Goal: Transaction & Acquisition: Purchase product/service

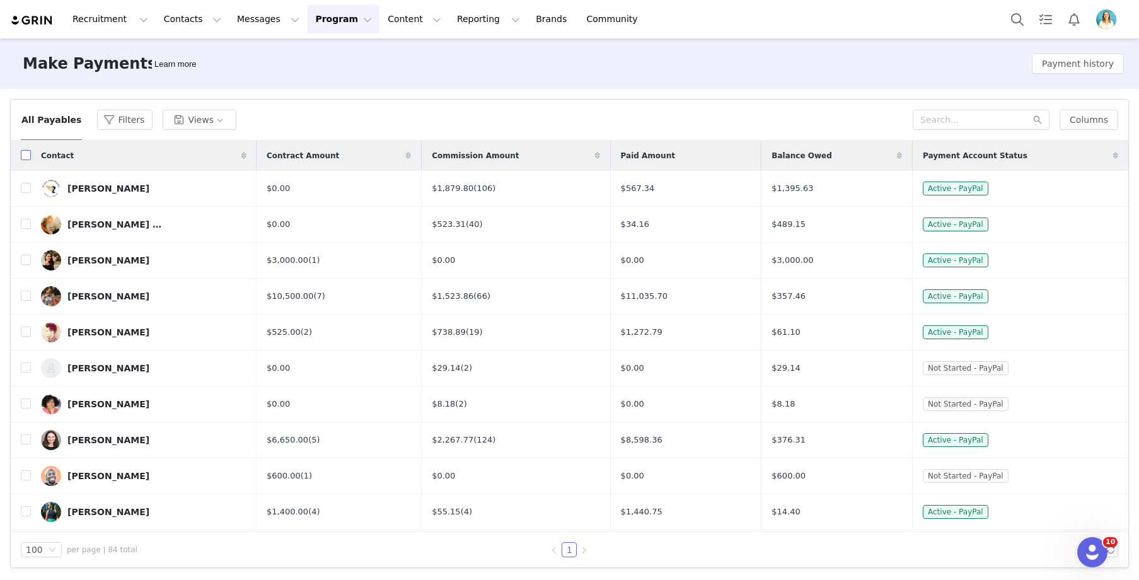
click at [24, 156] on input "checkbox" at bounding box center [26, 155] width 10 height 10
checkbox input "true"
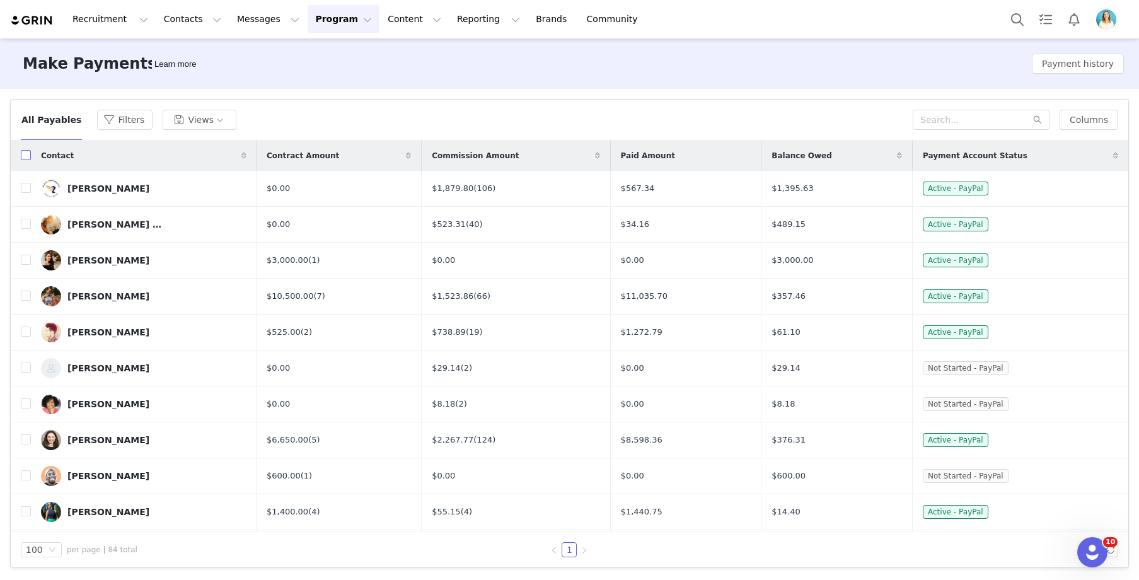
checkbox input "true"
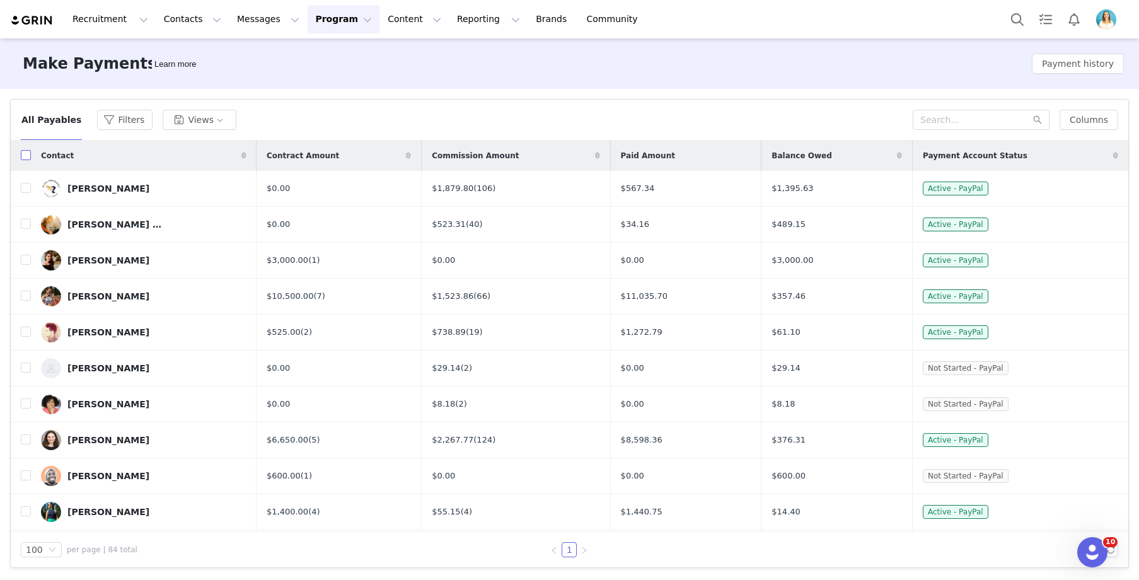
checkbox input "true"
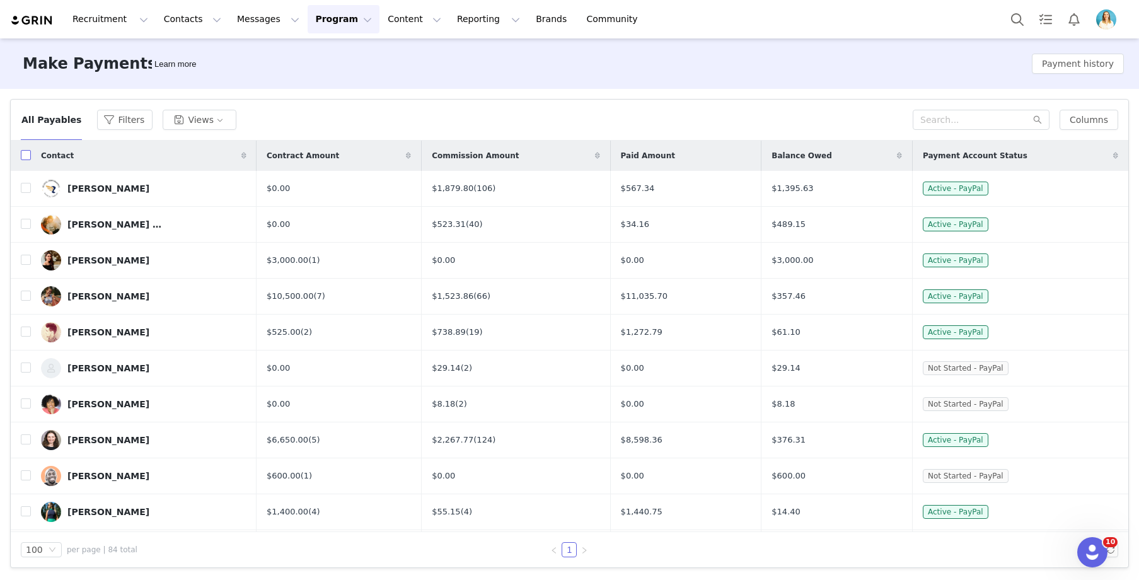
checkbox input "true"
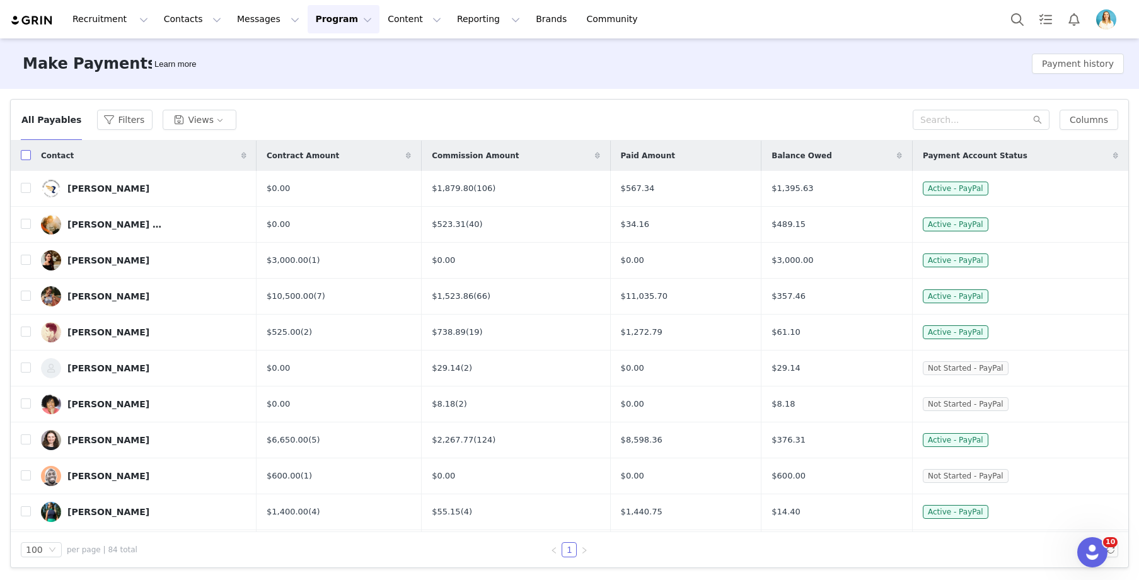
checkbox input "true"
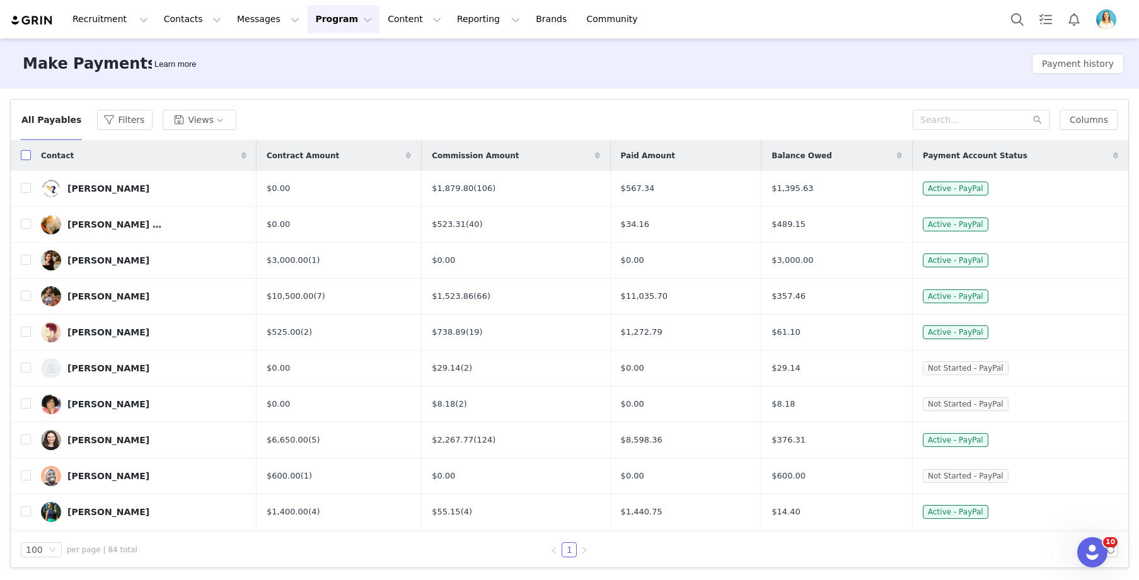
checkbox input "true"
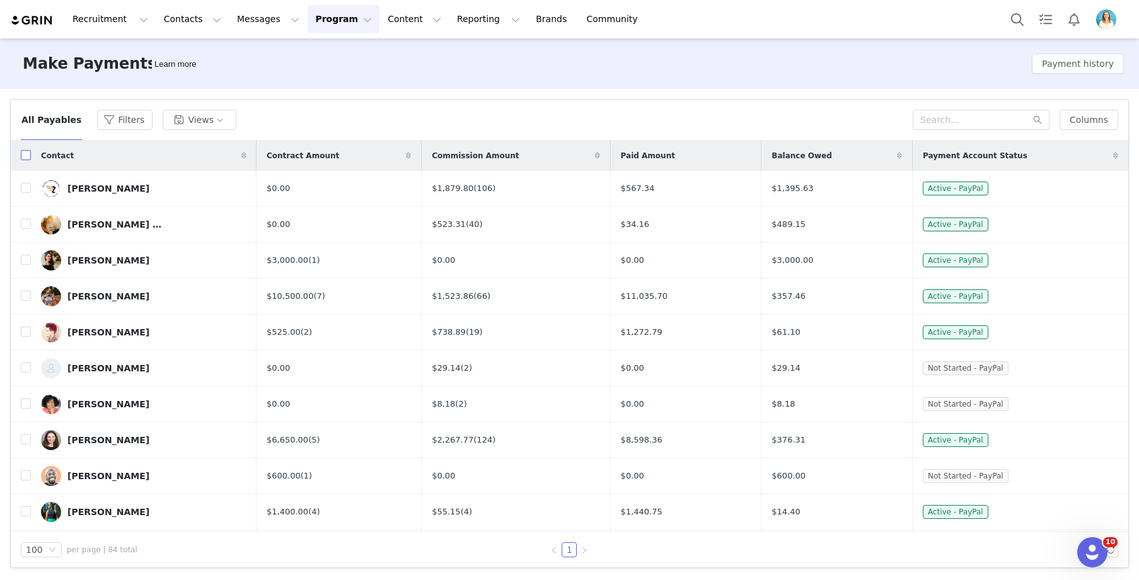
checkbox input "true"
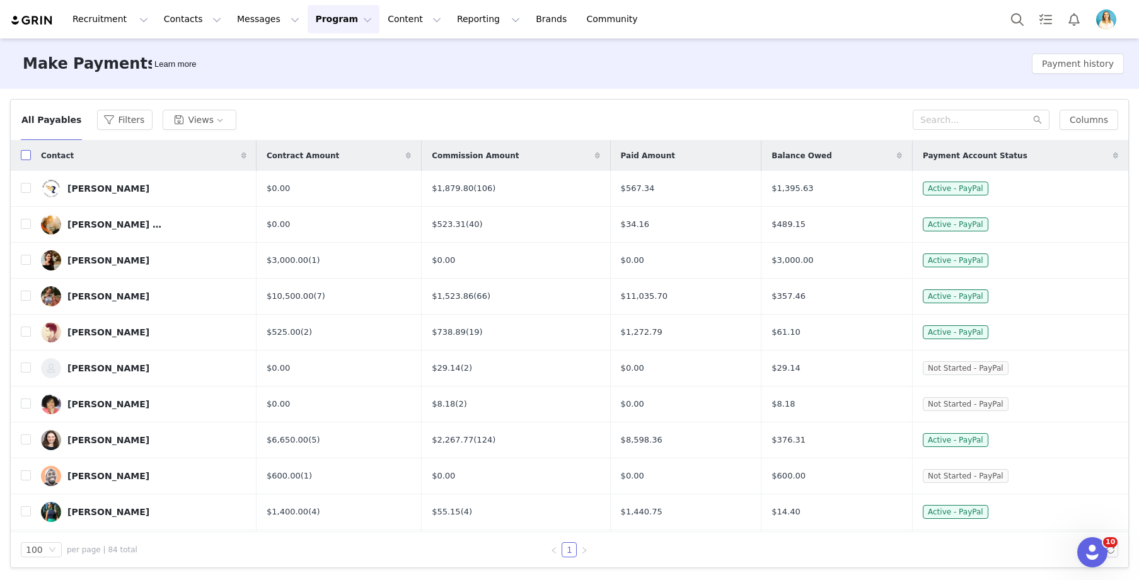
checkbox input "true"
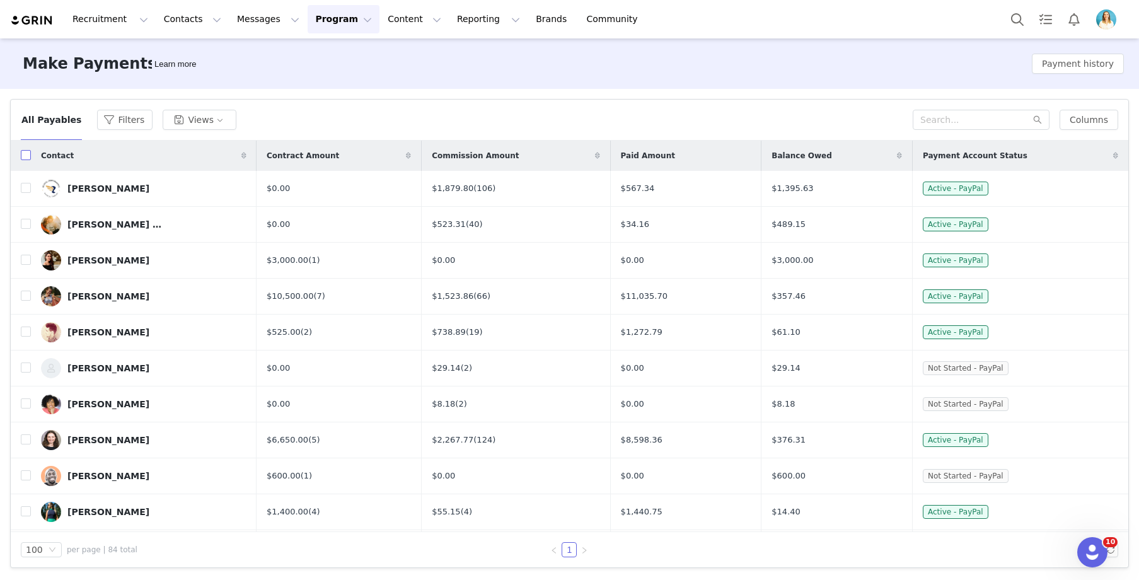
checkbox input "true"
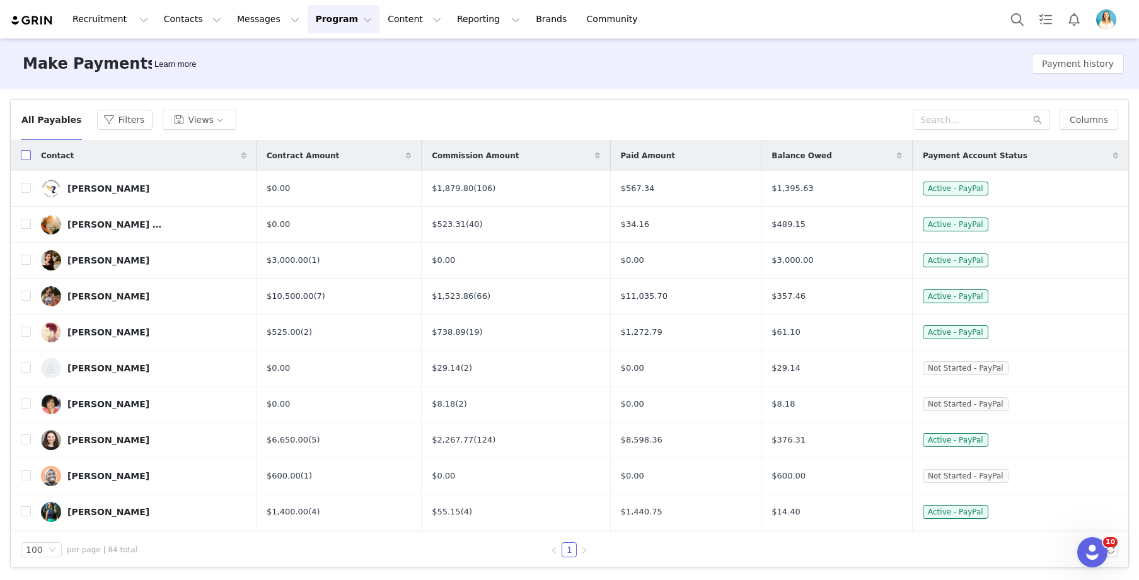
checkbox input "true"
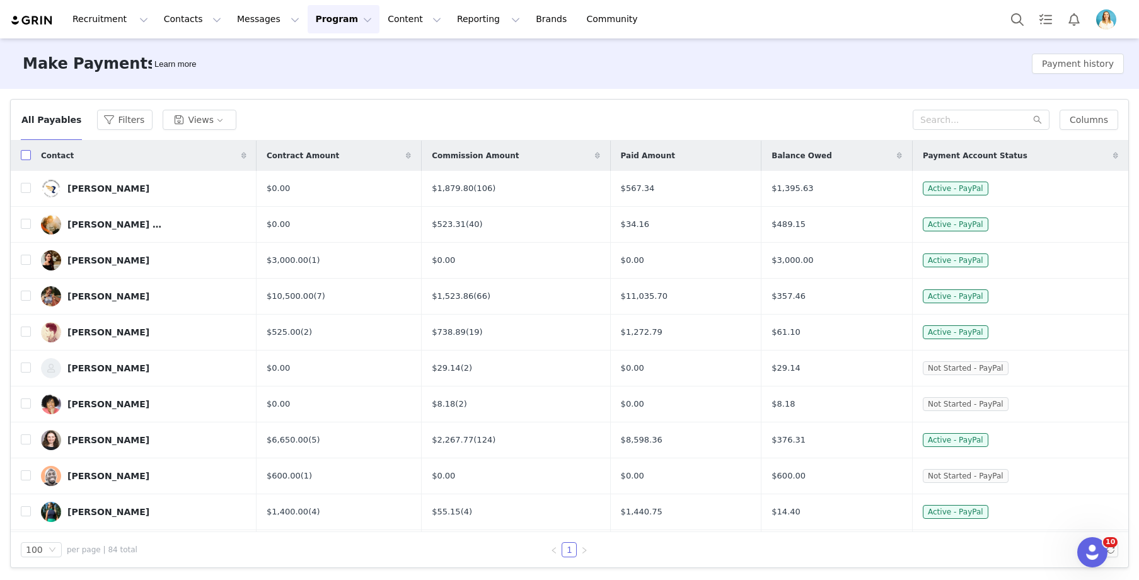
checkbox input "true"
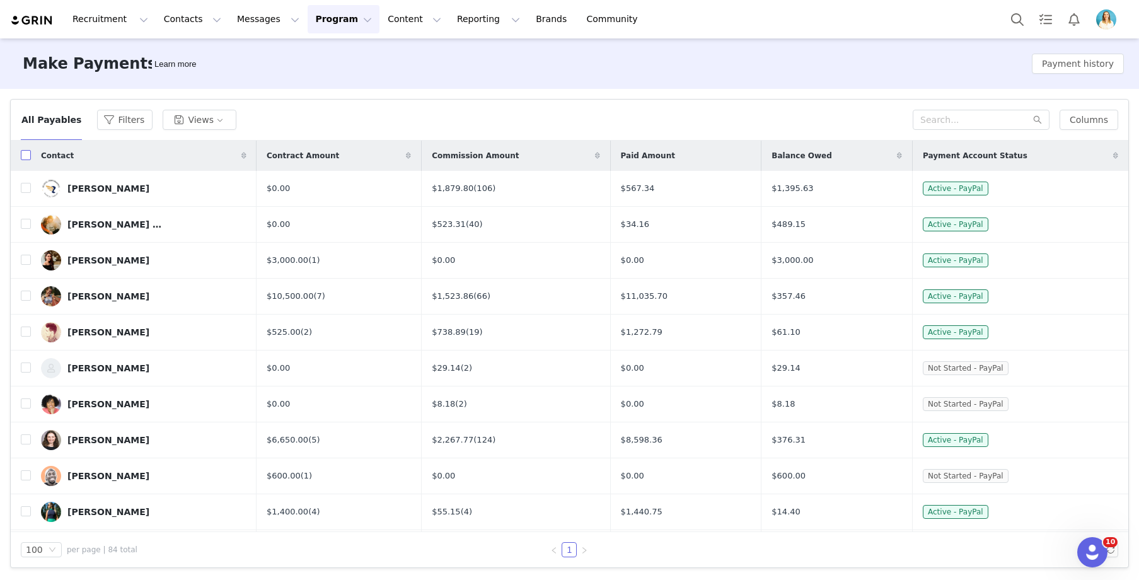
checkbox input "true"
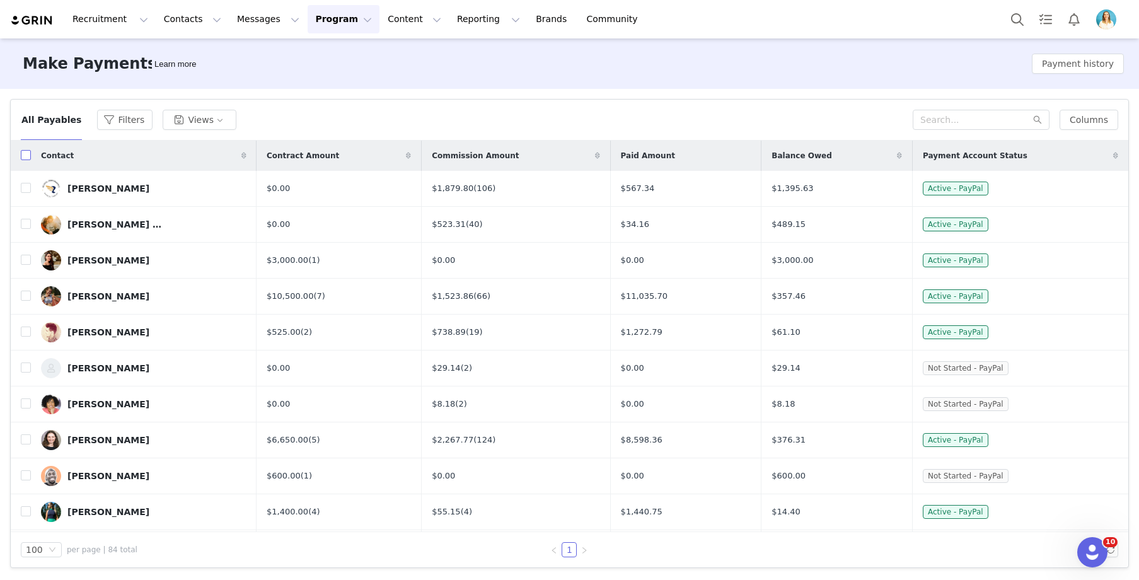
checkbox input "true"
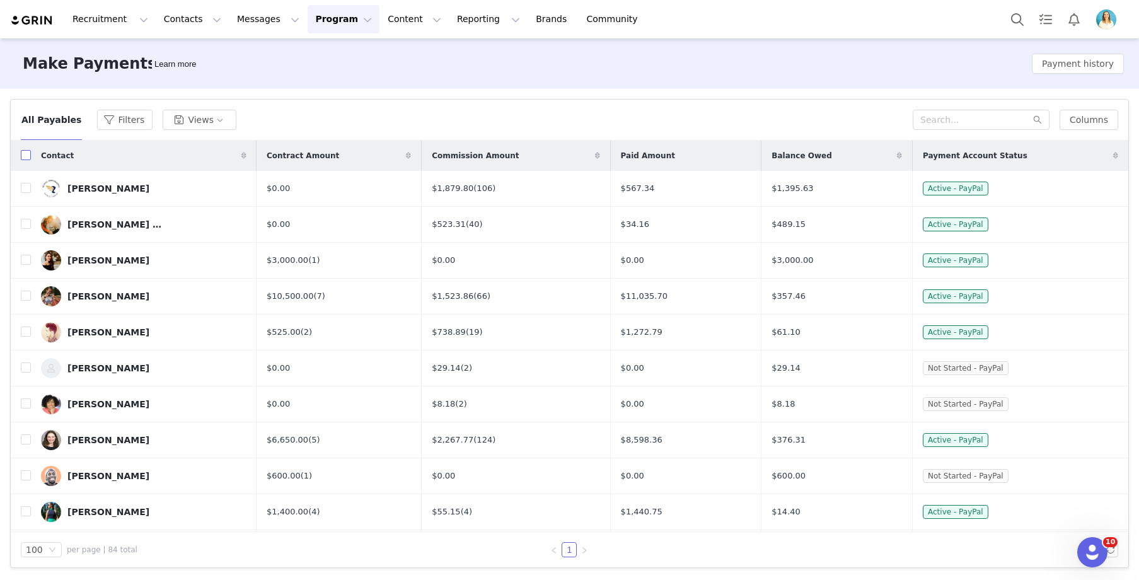
checkbox input "true"
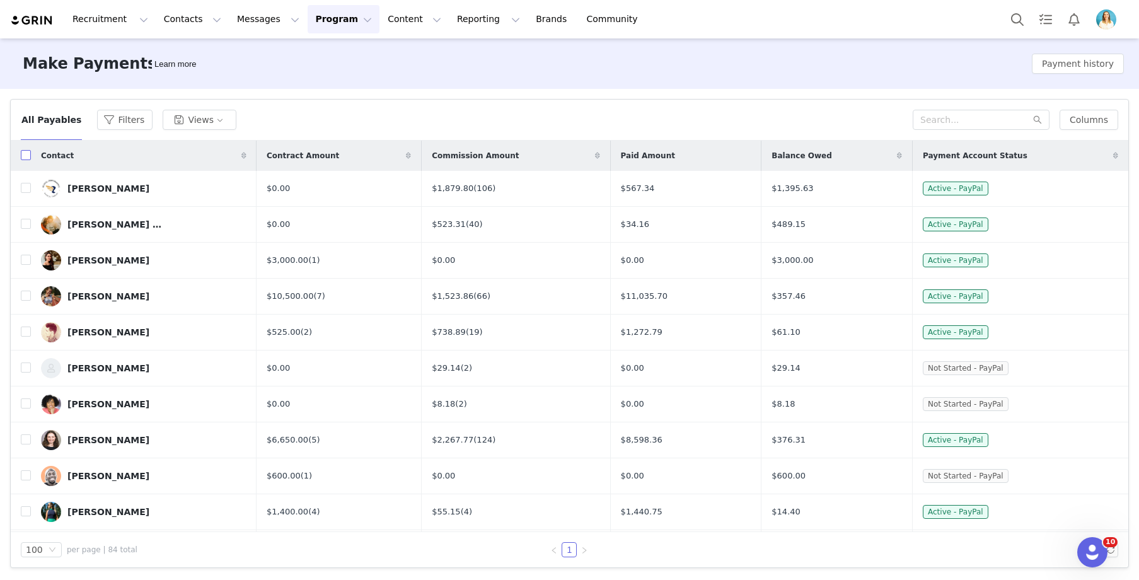
checkbox input "true"
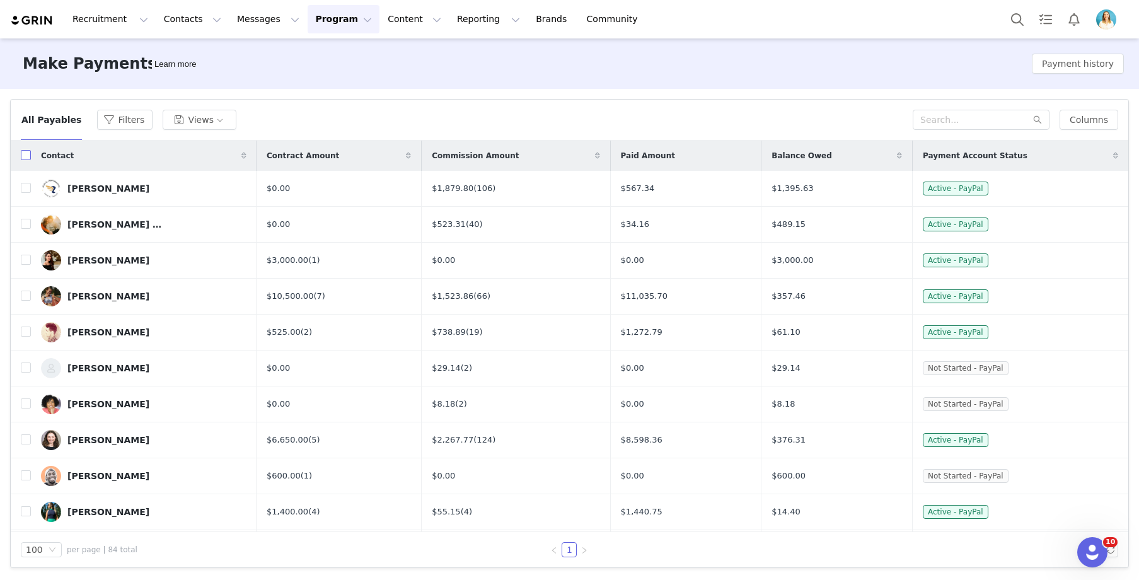
checkbox input "true"
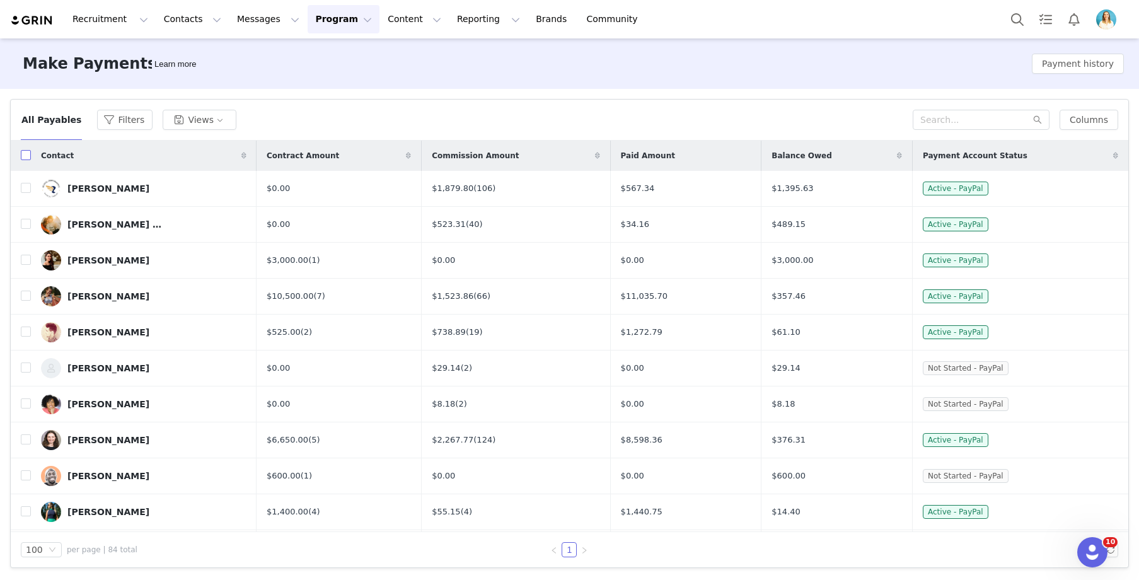
checkbox input "true"
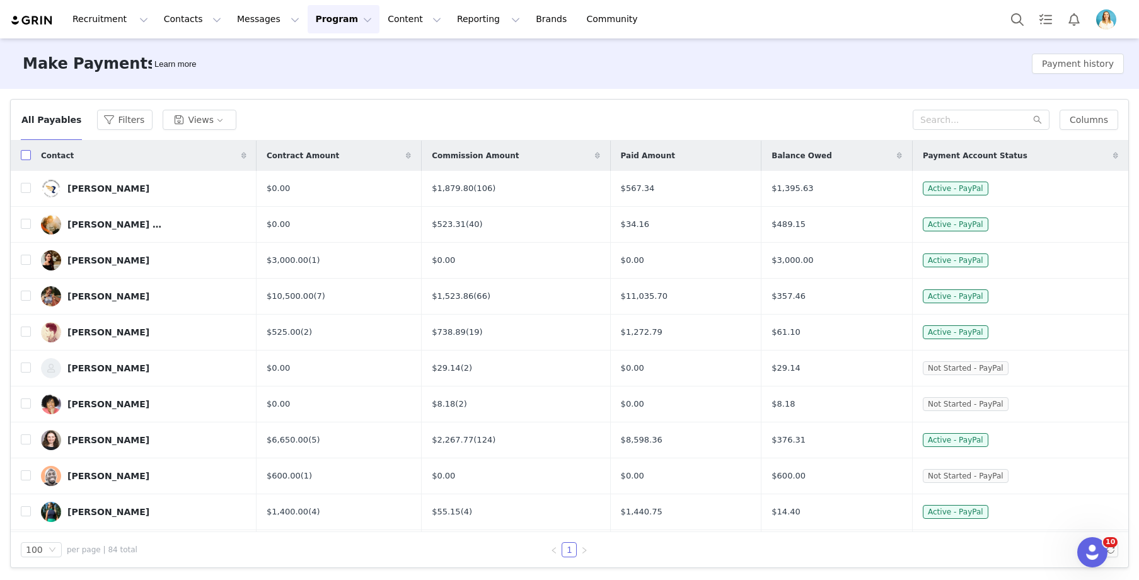
checkbox input "true"
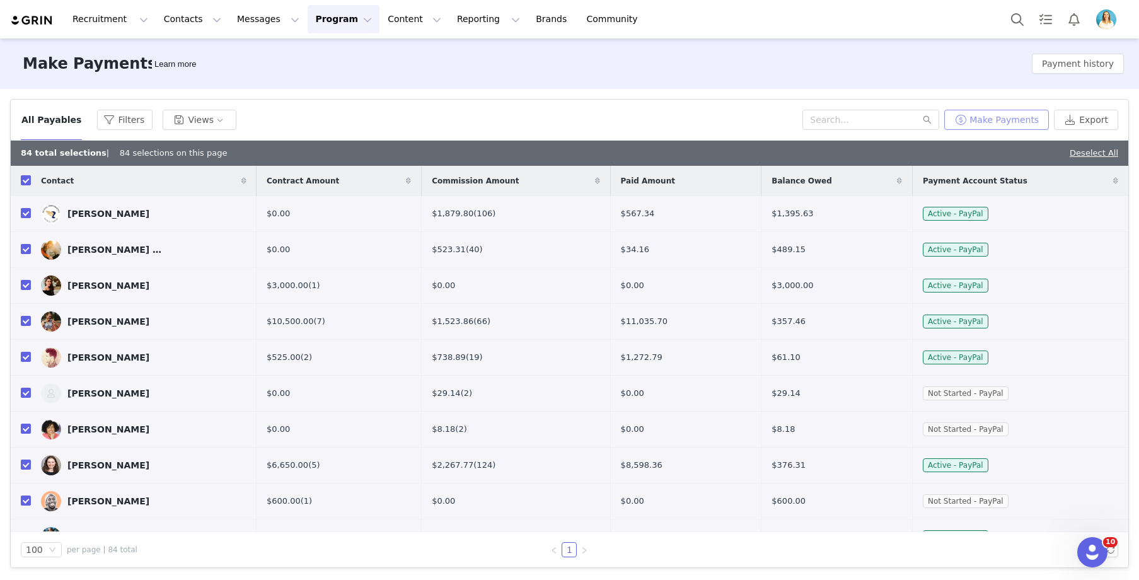
click at [1009, 124] on button "Make Payments" at bounding box center [996, 120] width 105 height 20
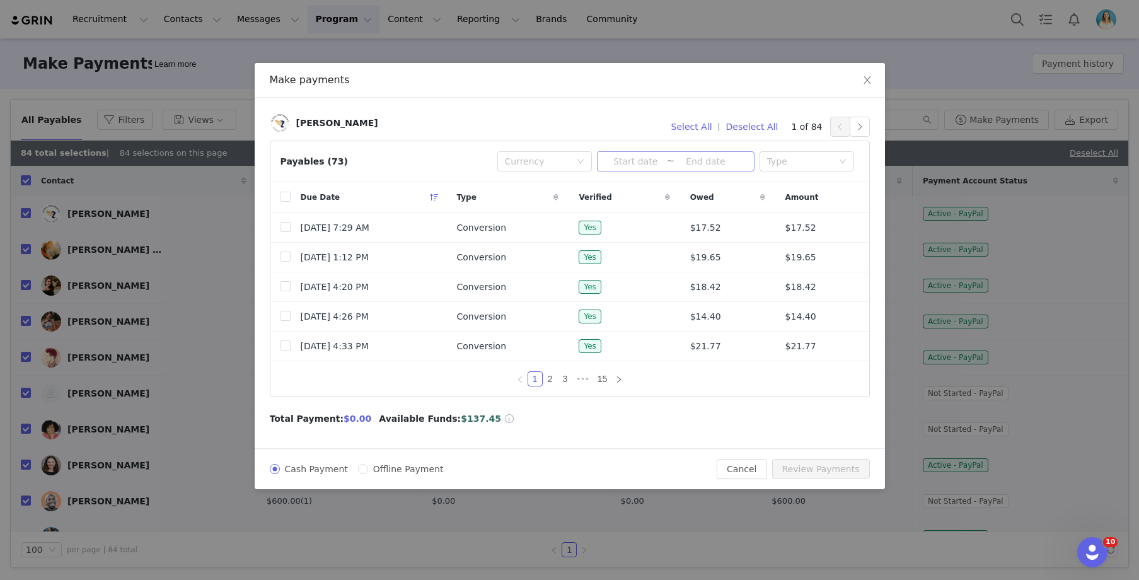
click at [636, 161] on input at bounding box center [636, 161] width 62 height 14
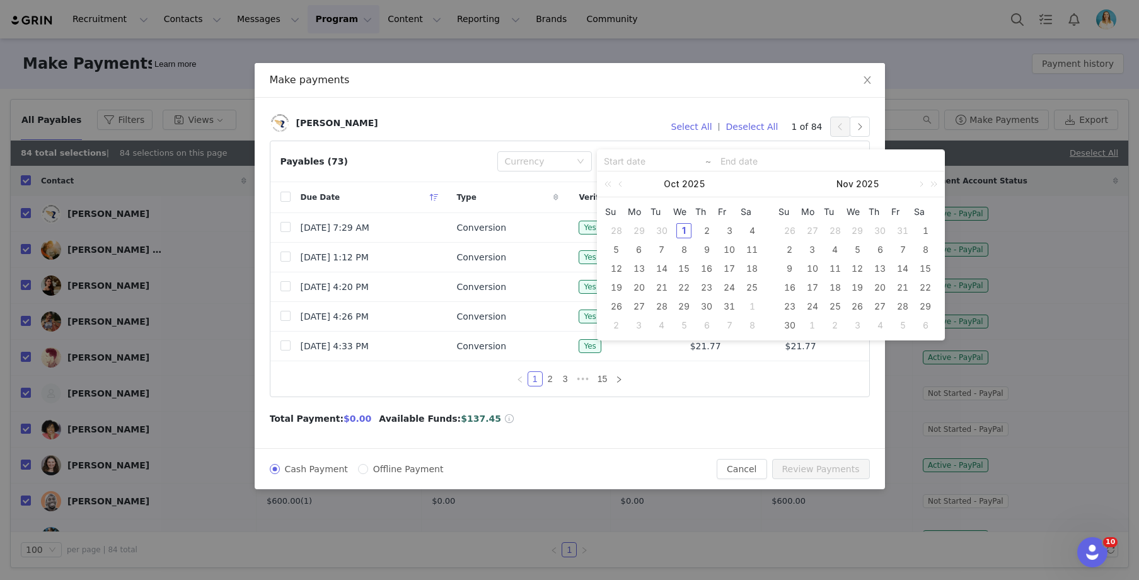
drag, startPoint x: 621, startPoint y: 183, endPoint x: 632, endPoint y: 192, distance: 14.4
click at [620, 183] on link at bounding box center [621, 183] width 11 height 25
click at [663, 286] on div "23" at bounding box center [661, 287] width 15 height 15
type input "[DATE]"
click at [664, 303] on div "30" at bounding box center [661, 306] width 15 height 15
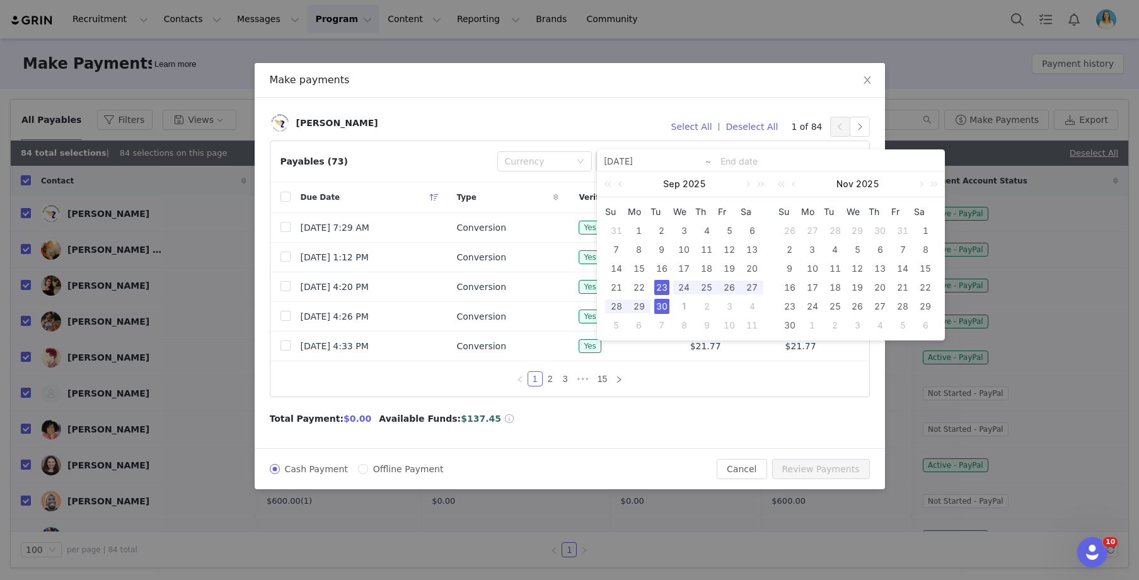
type input "[DATE]"
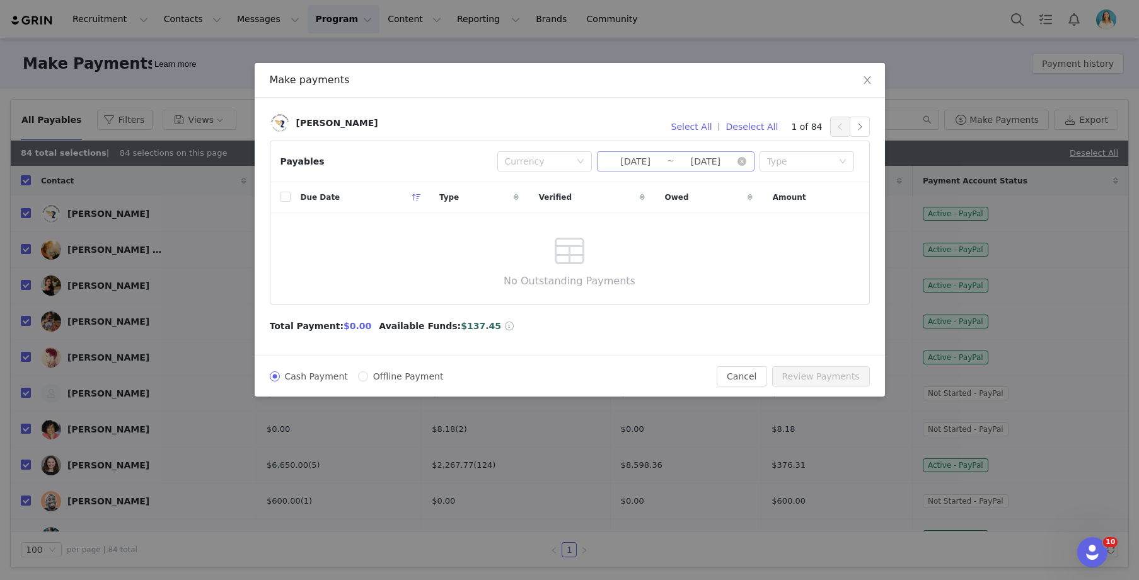
click at [662, 161] on input "[DATE]" at bounding box center [636, 161] width 62 height 14
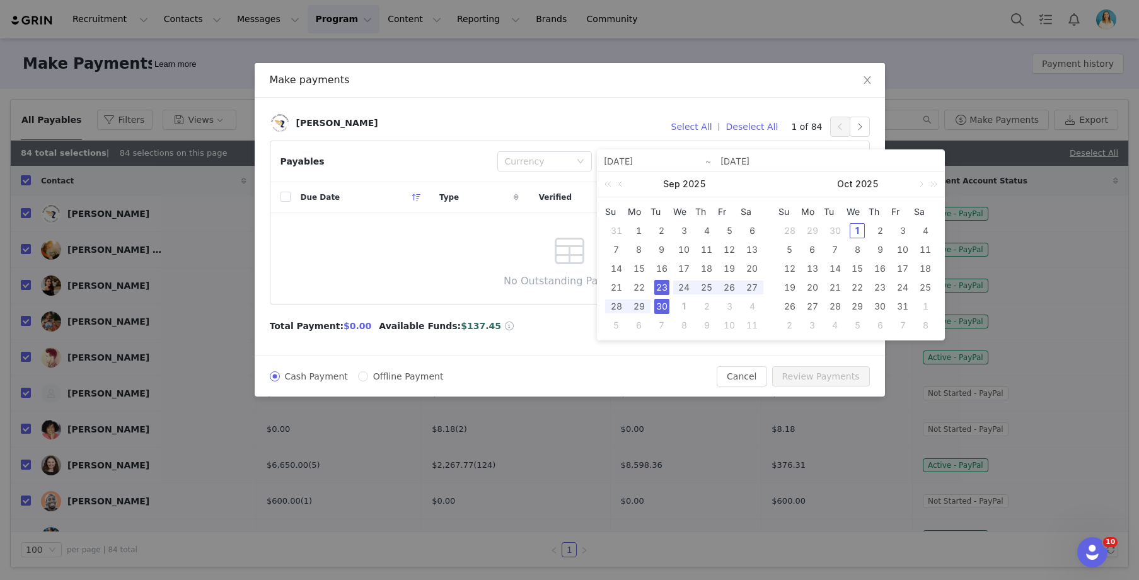
drag, startPoint x: 643, startPoint y: 286, endPoint x: 670, endPoint y: 305, distance: 32.9
click at [643, 286] on div "22" at bounding box center [639, 287] width 15 height 15
click at [666, 306] on div "30" at bounding box center [661, 306] width 15 height 15
type input "[DATE]"
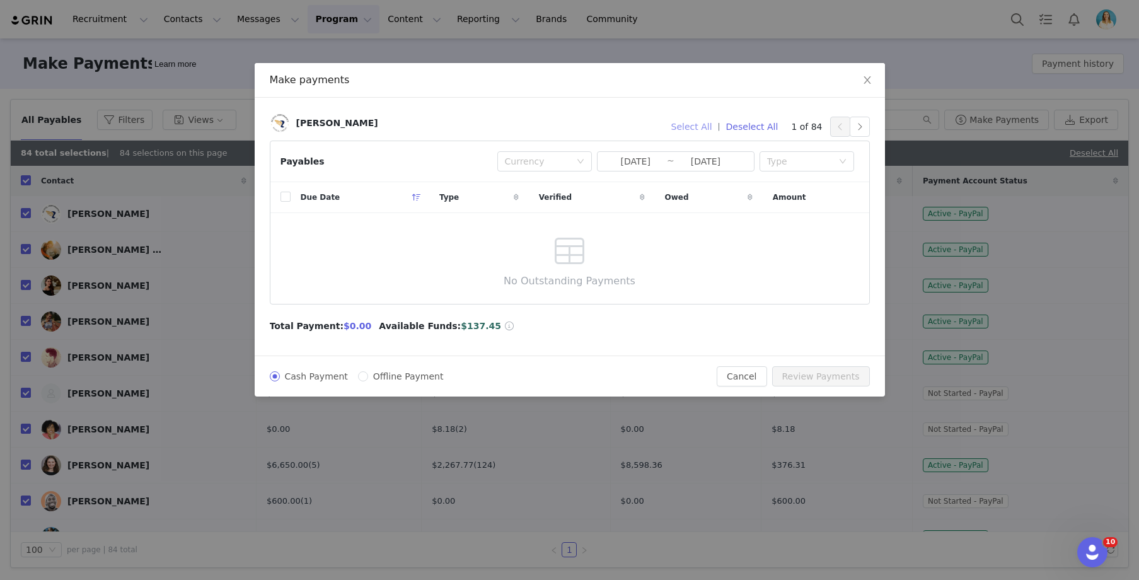
click at [700, 128] on button "Select All" at bounding box center [692, 127] width 52 height 20
click at [622, 158] on input "[DATE]" at bounding box center [636, 161] width 62 height 14
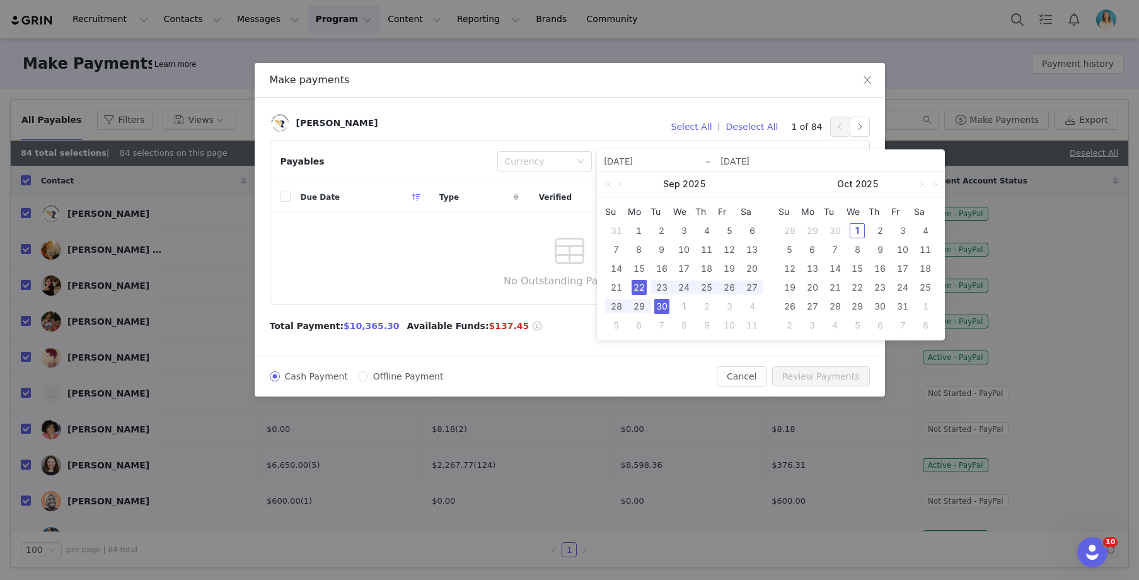
drag, startPoint x: 615, startPoint y: 286, endPoint x: 649, endPoint y: 294, distance: 34.4
click at [615, 285] on div "21" at bounding box center [616, 287] width 15 height 15
click at [663, 303] on div "30" at bounding box center [661, 306] width 15 height 15
type input "[DATE]"
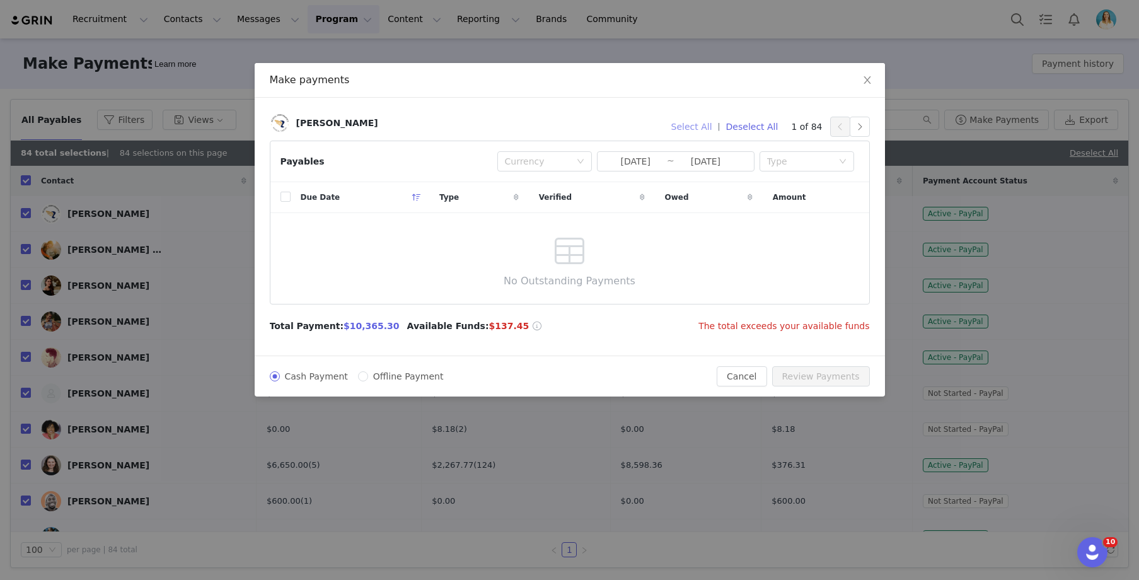
click at [694, 131] on button "Select All" at bounding box center [692, 127] width 52 height 20
click at [628, 161] on input "[DATE]" at bounding box center [636, 161] width 62 height 14
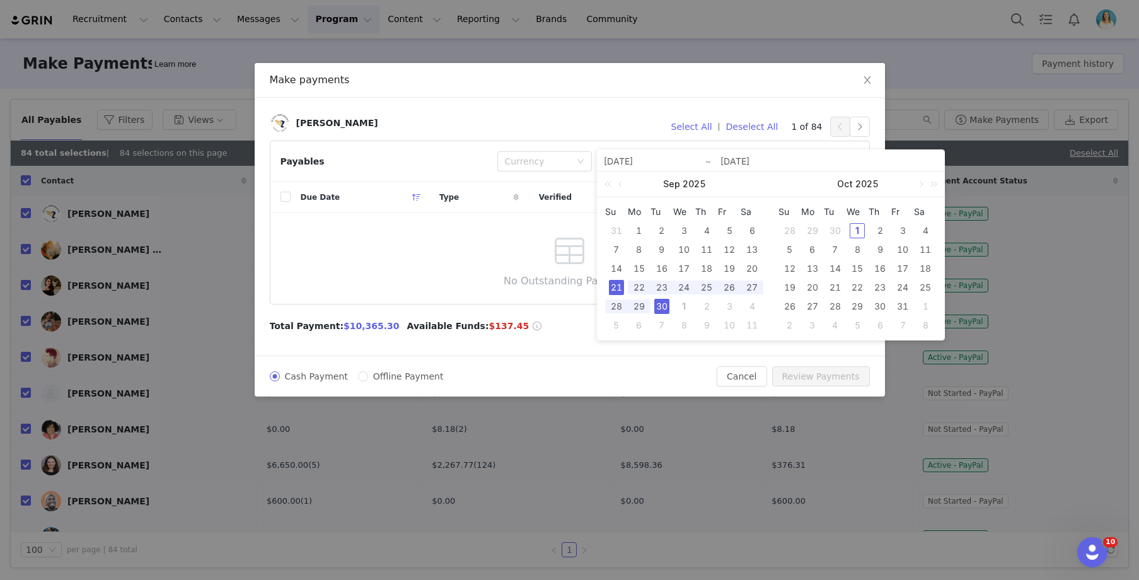
drag, startPoint x: 753, startPoint y: 267, endPoint x: 668, endPoint y: 306, distance: 93.4
click at [753, 268] on div "20" at bounding box center [752, 268] width 15 height 15
click at [666, 305] on div "30" at bounding box center [661, 306] width 15 height 15
type input "[DATE]"
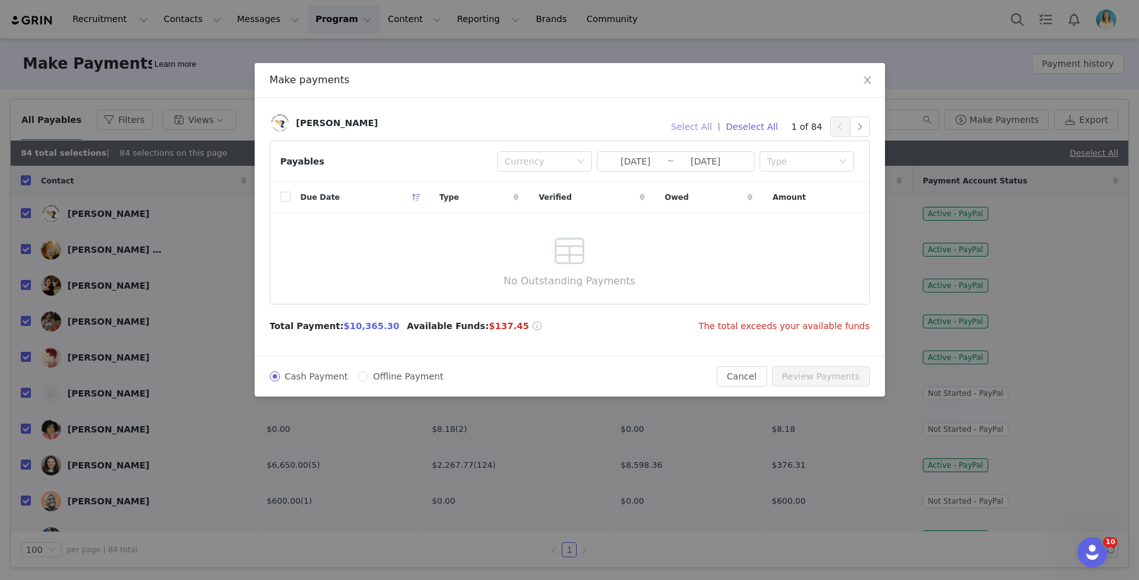
click at [695, 127] on button "Select All" at bounding box center [692, 127] width 52 height 20
click at [667, 153] on span "[DATE] ~ [DATE]" at bounding box center [676, 161] width 158 height 20
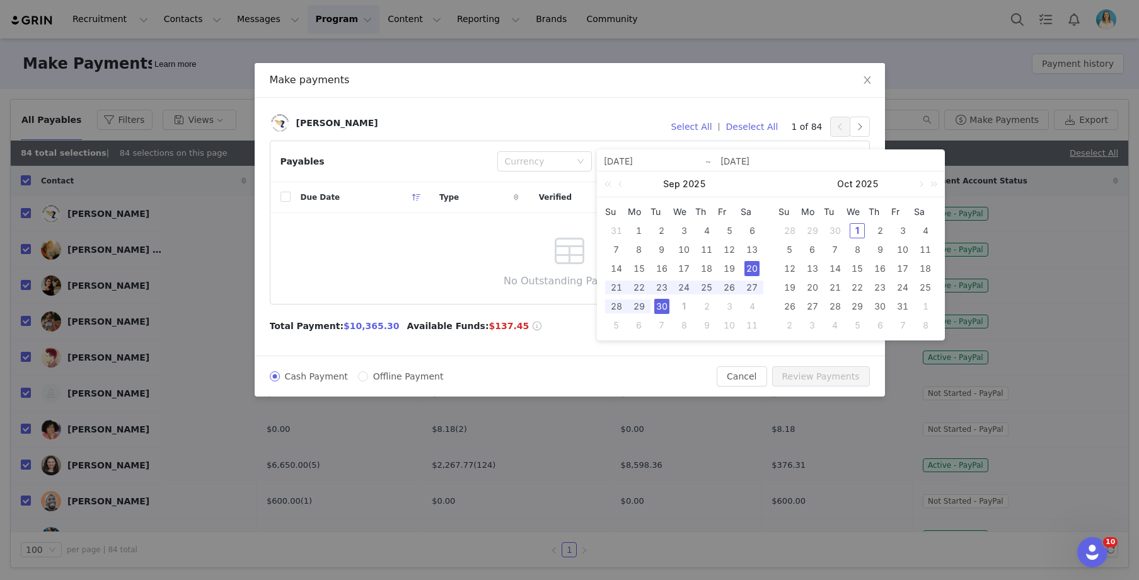
drag, startPoint x: 615, startPoint y: 284, endPoint x: 648, endPoint y: 306, distance: 39.5
click at [615, 284] on div "21" at bounding box center [616, 287] width 15 height 15
click at [665, 306] on div "30" at bounding box center [661, 306] width 15 height 15
type input "[DATE]"
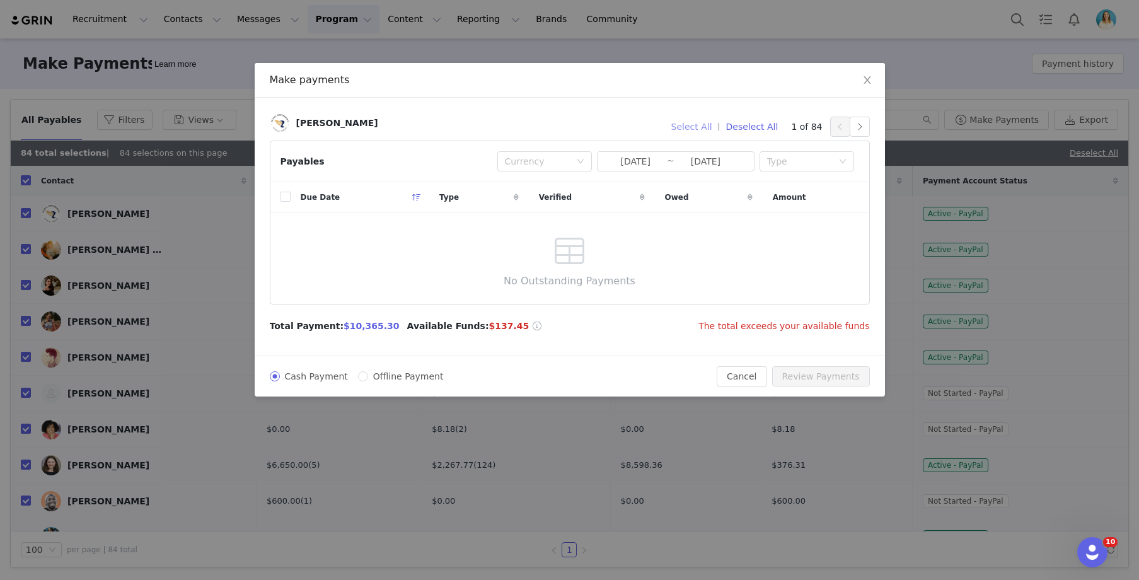
click at [696, 129] on button "Select All" at bounding box center [692, 127] width 52 height 20
click at [368, 379] on span "Offline Payment" at bounding box center [408, 376] width 81 height 10
click at [366, 379] on input "Offline Payment" at bounding box center [363, 376] width 10 height 10
radio input "true"
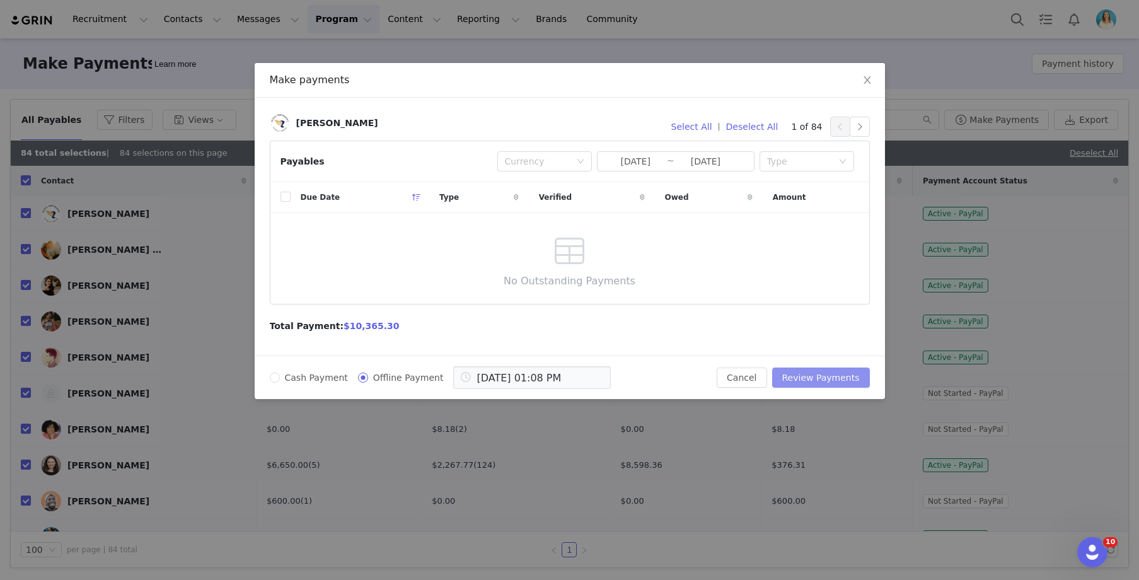
click at [811, 378] on button "Review Payments" at bounding box center [821, 378] width 98 height 20
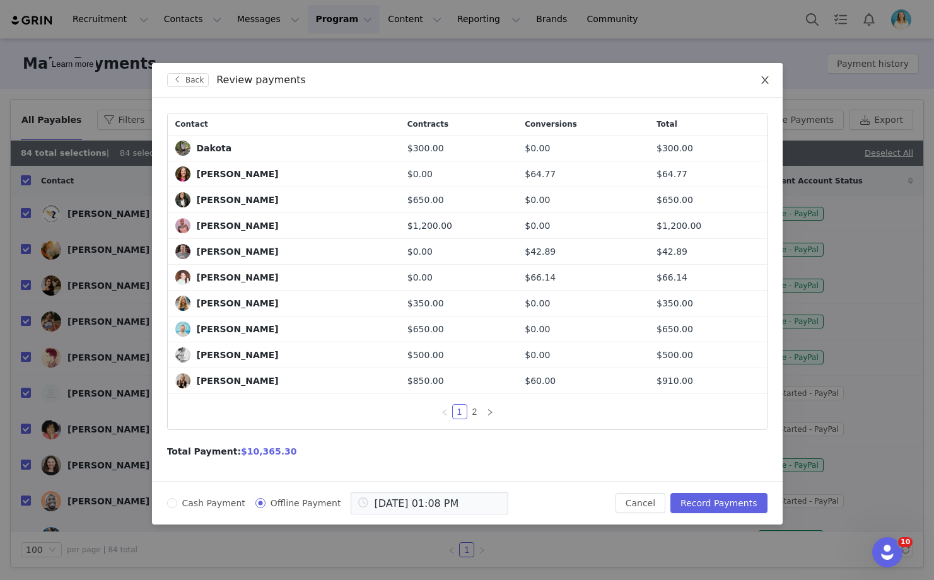
click at [770, 80] on span "Close" at bounding box center [764, 80] width 35 height 35
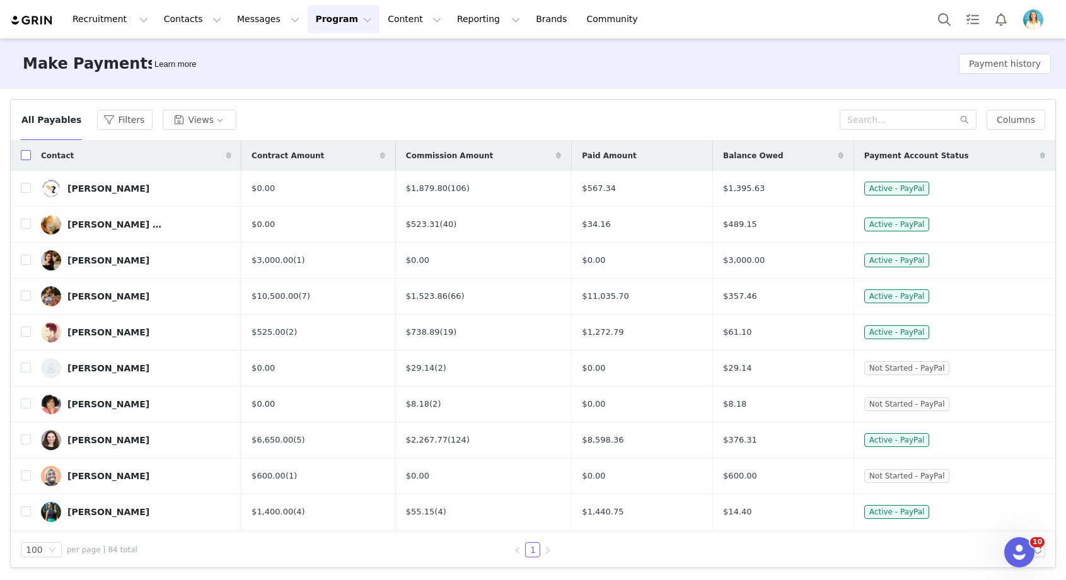
click at [25, 155] on input "checkbox" at bounding box center [26, 155] width 10 height 10
checkbox input "true"
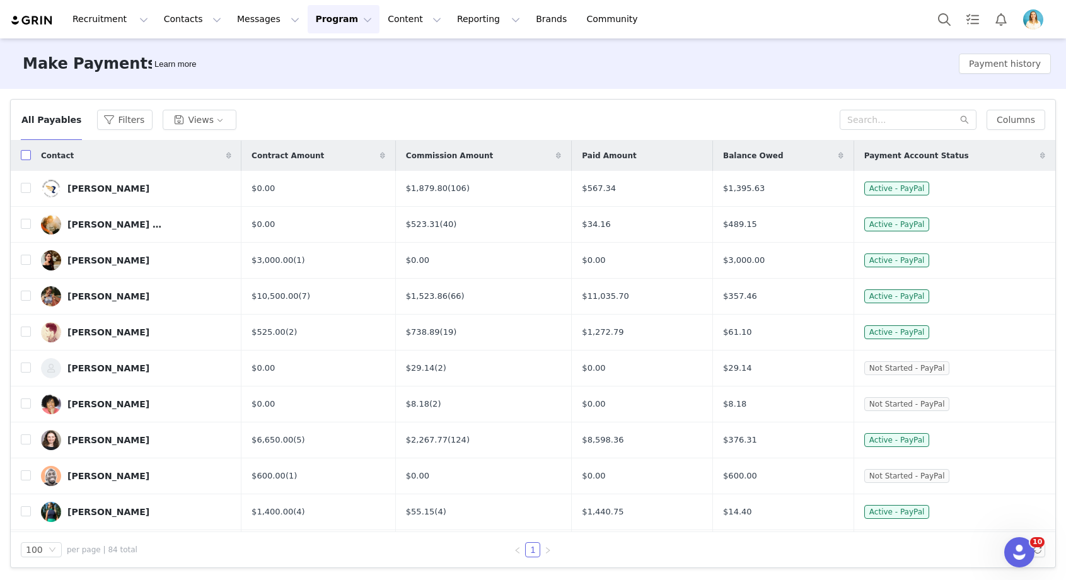
checkbox input "true"
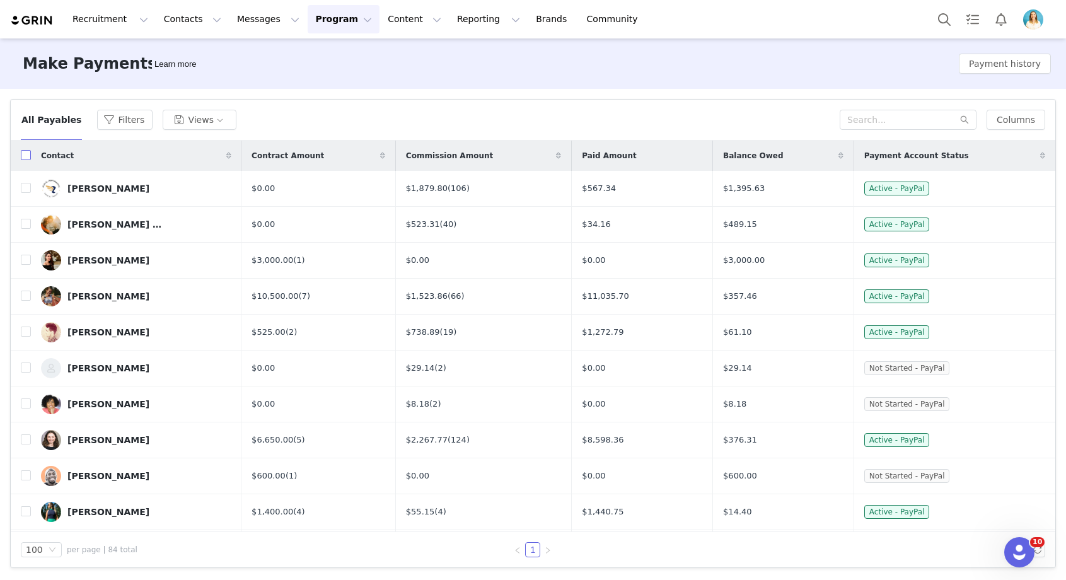
checkbox input "true"
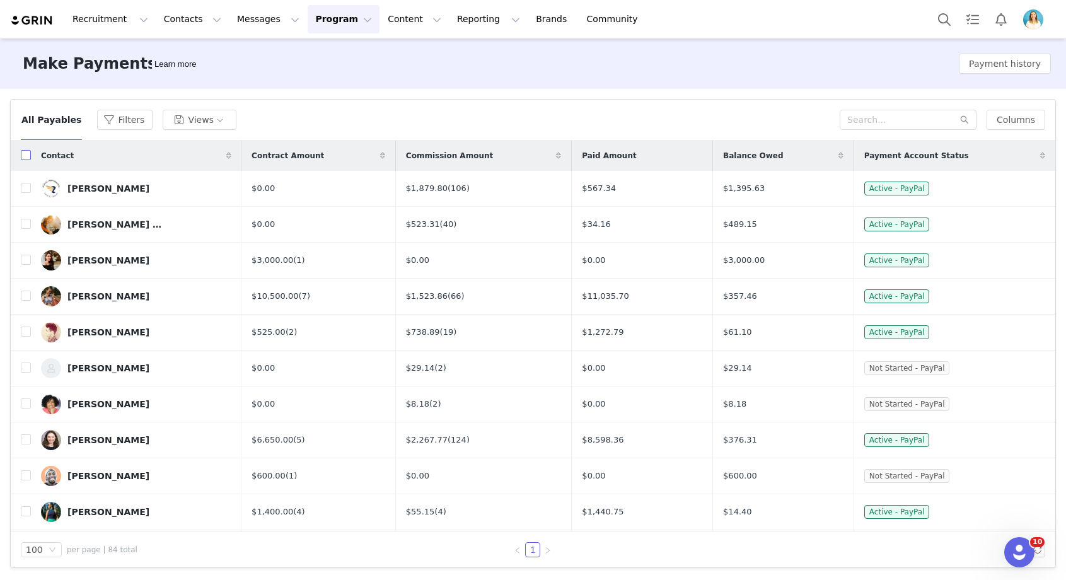
checkbox input "true"
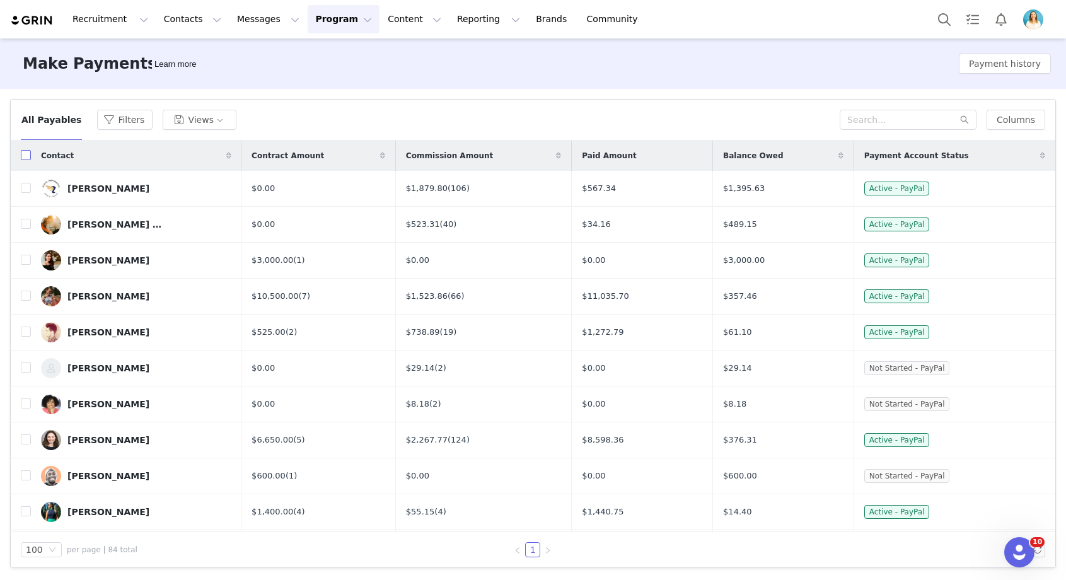
checkbox input "true"
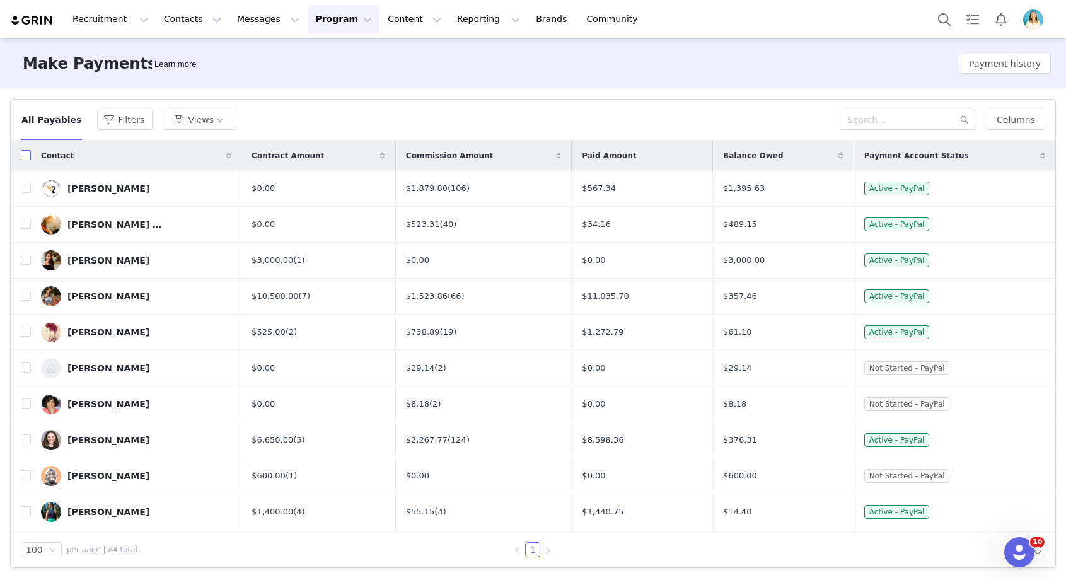
checkbox input "true"
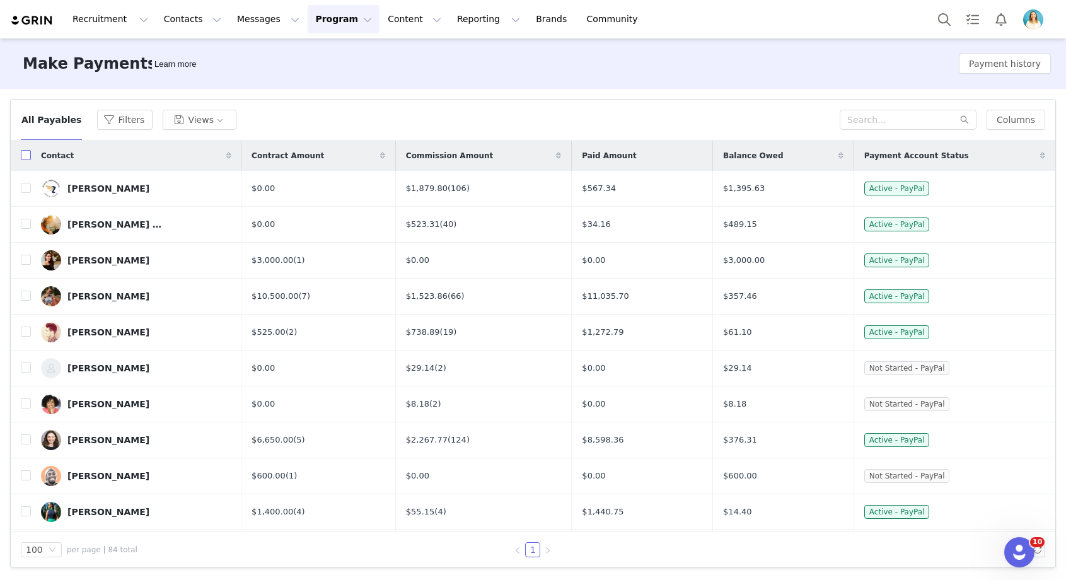
checkbox input "true"
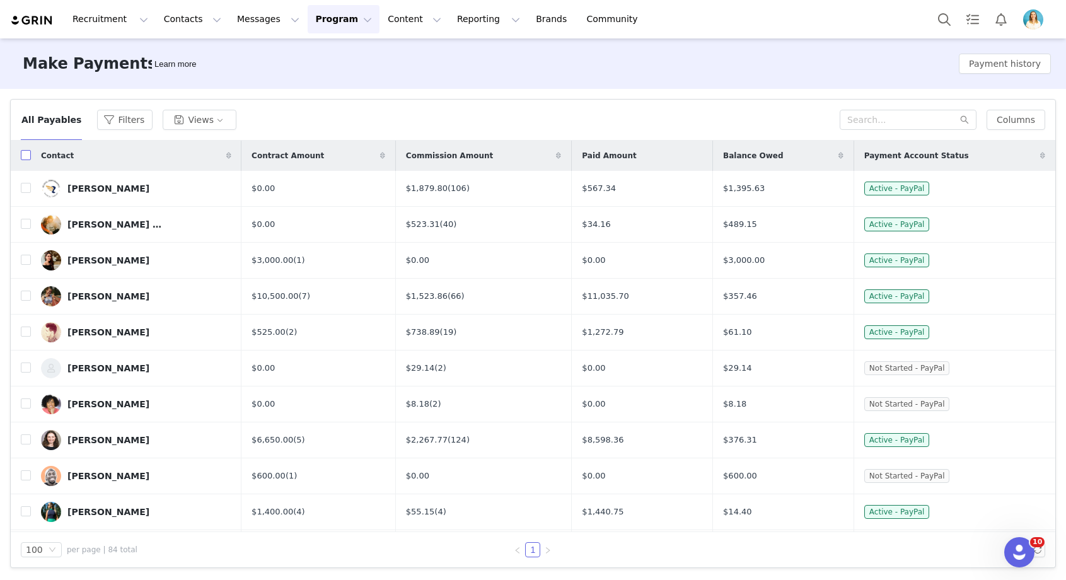
checkbox input "true"
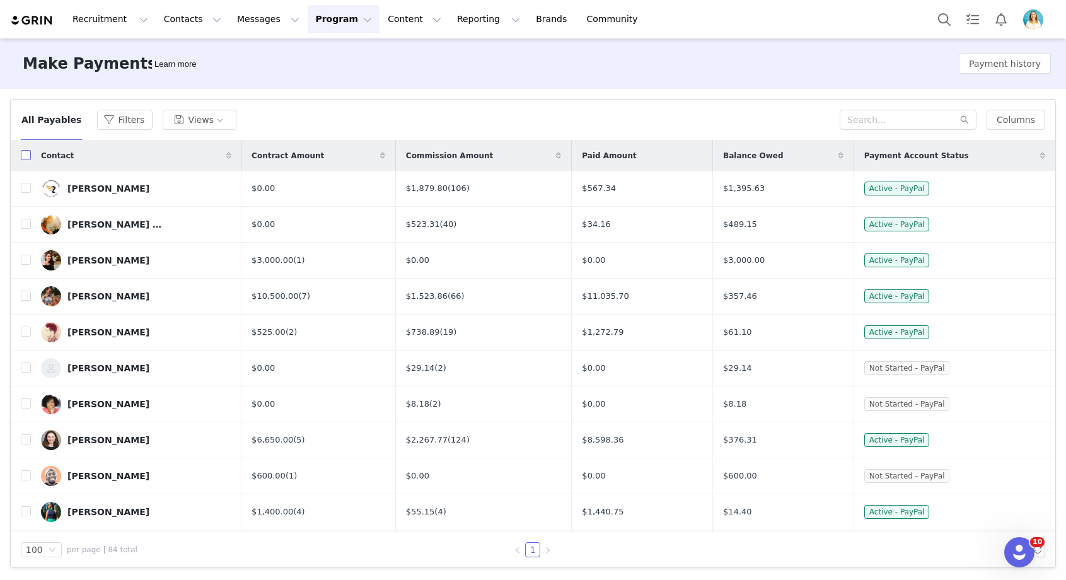
checkbox input "true"
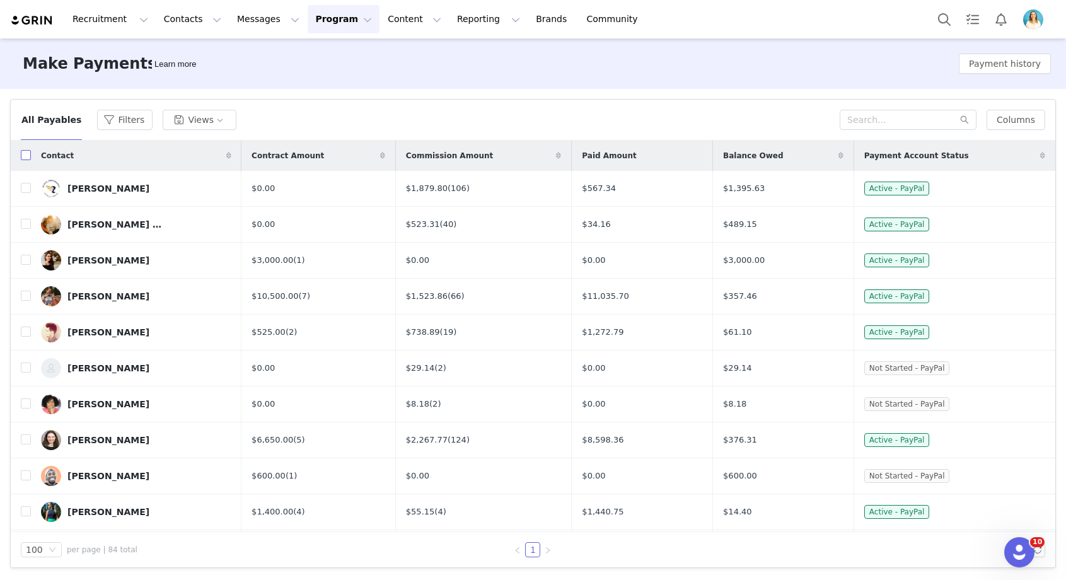
checkbox input "true"
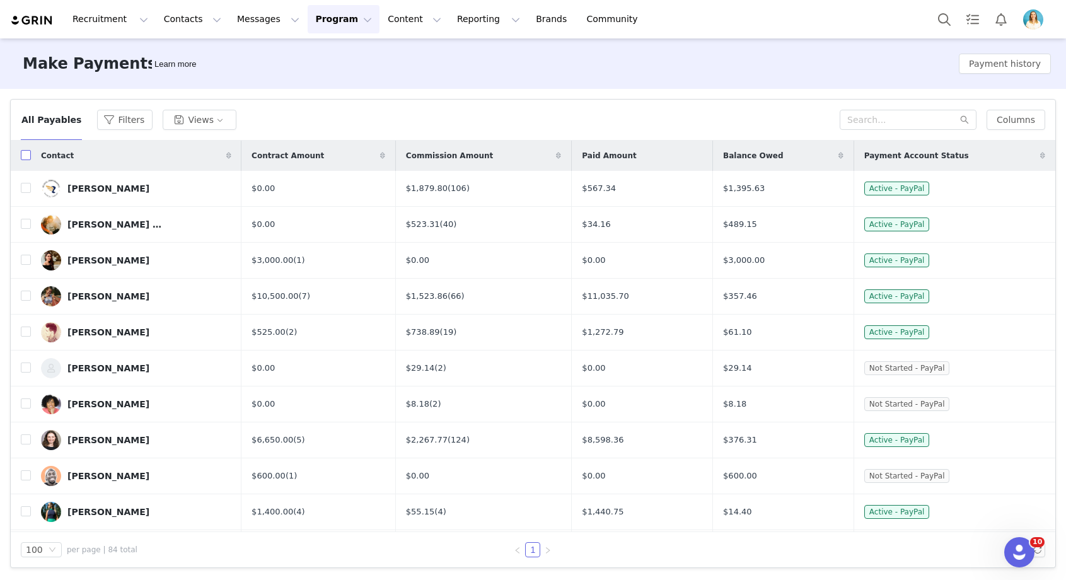
checkbox input "true"
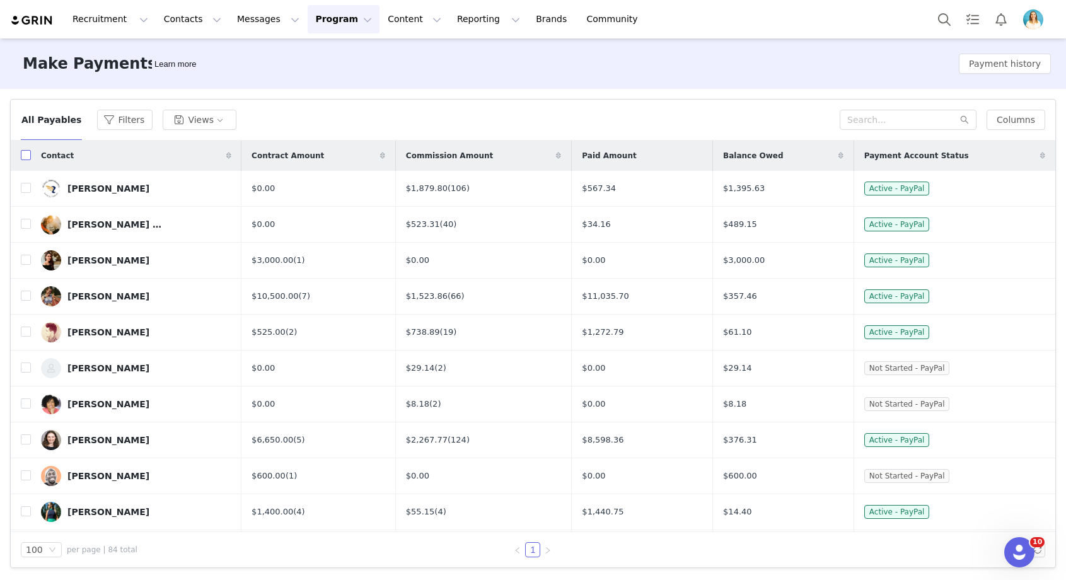
checkbox input "true"
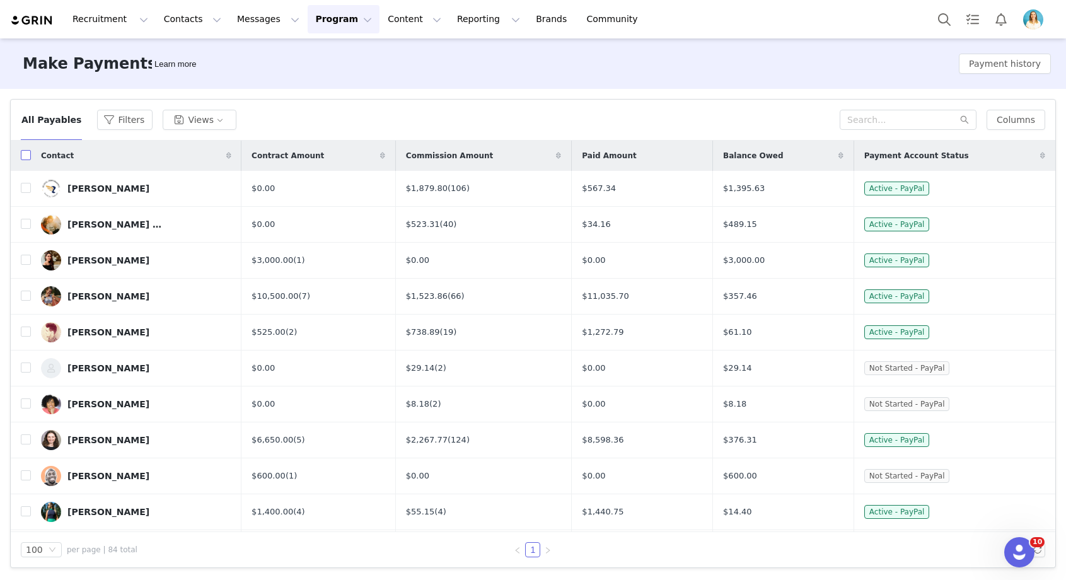
checkbox input "true"
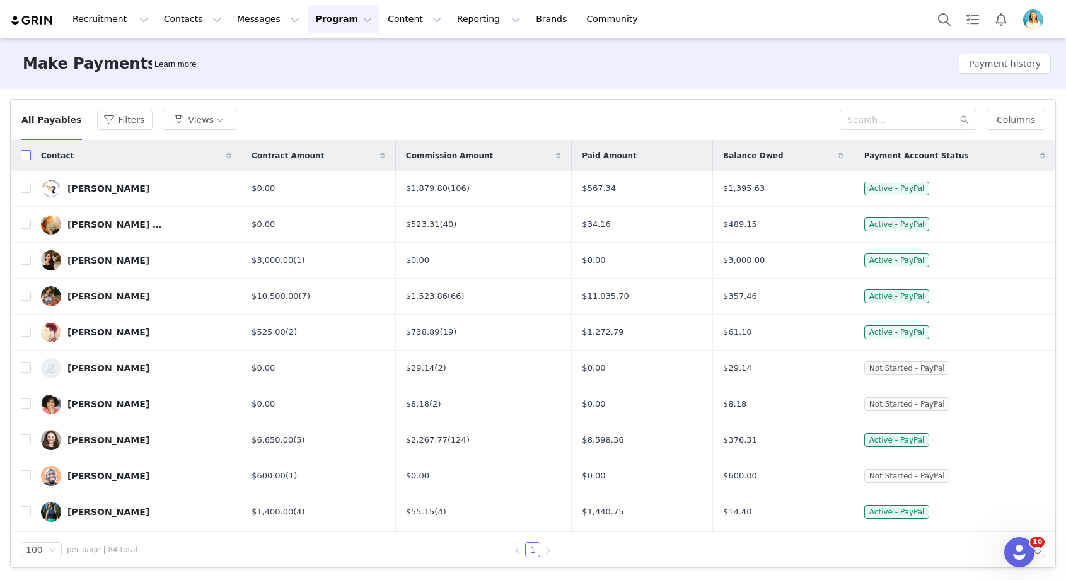
checkbox input "true"
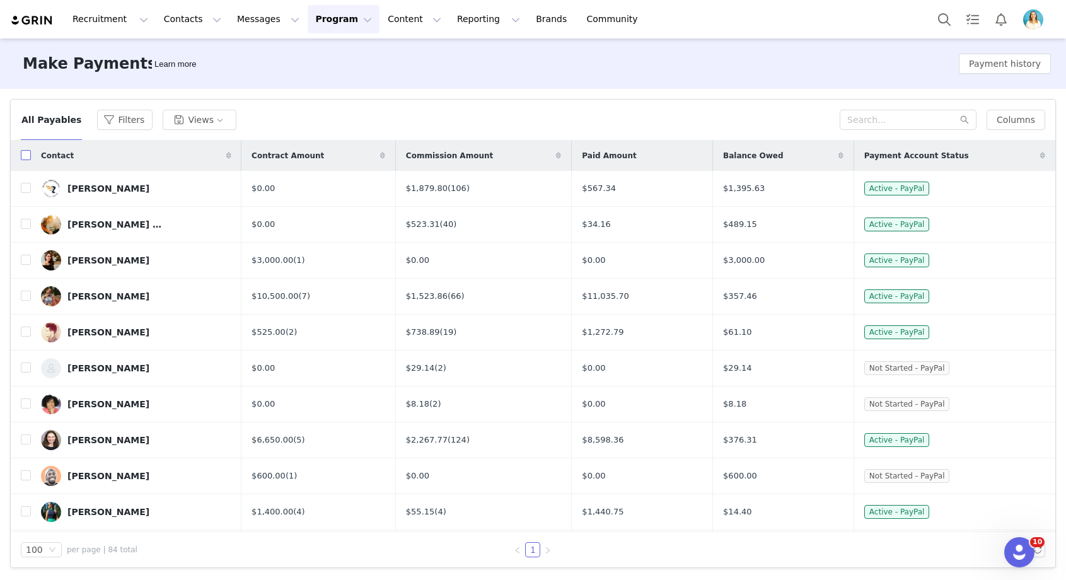
checkbox input "true"
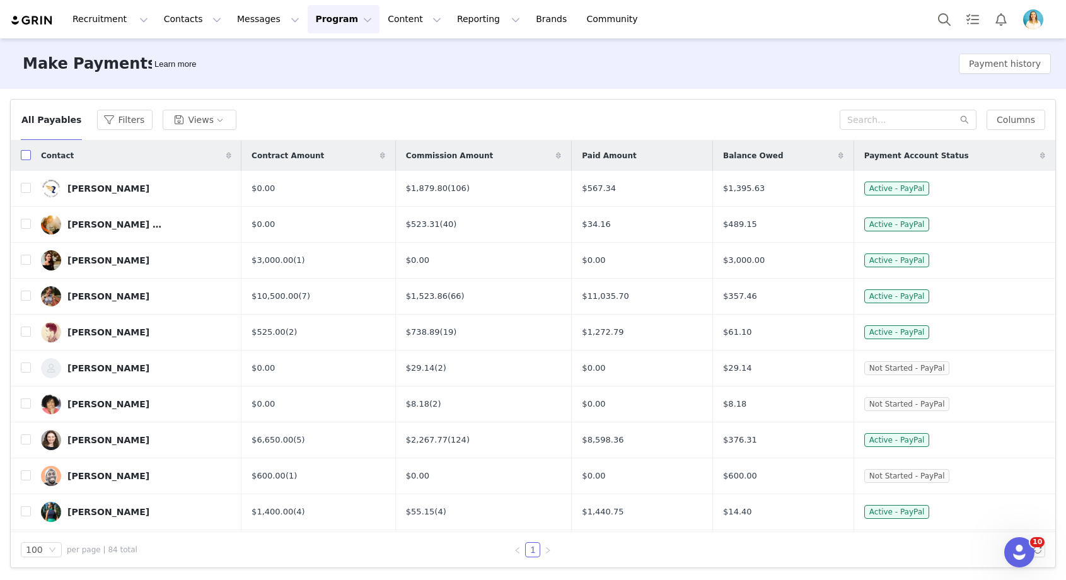
checkbox input "true"
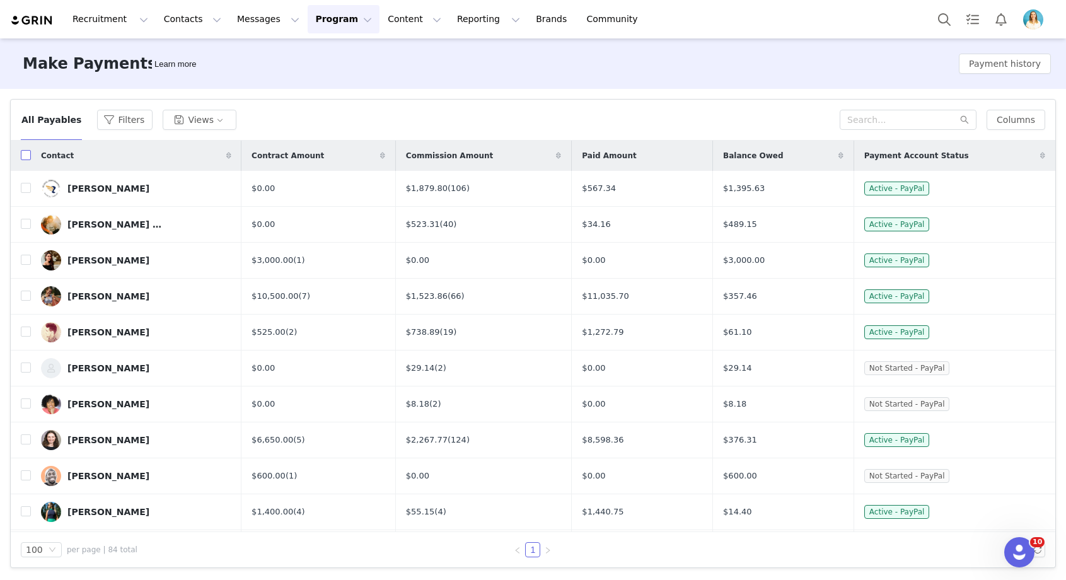
checkbox input "true"
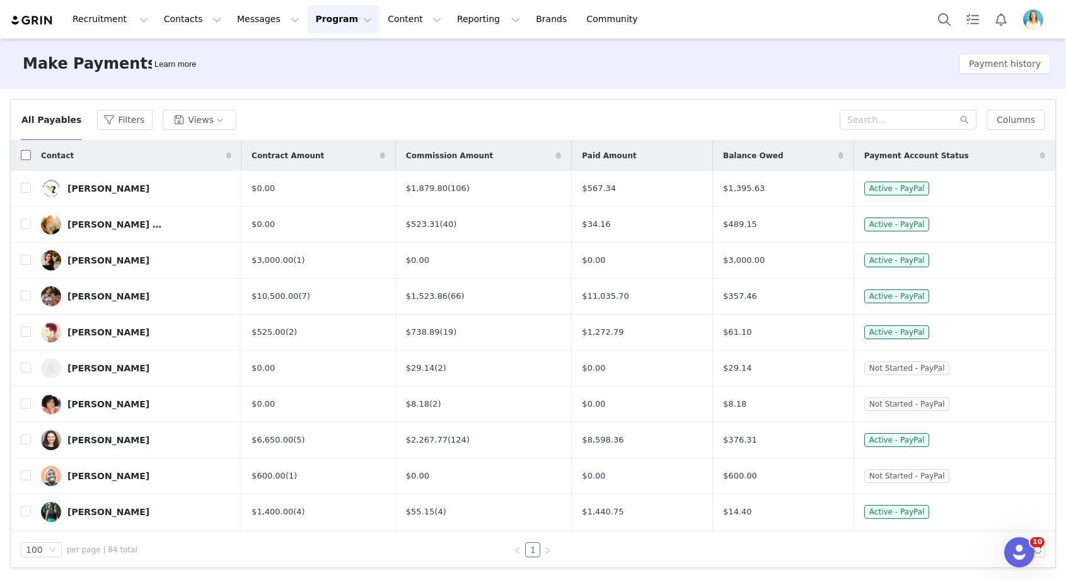
checkbox input "true"
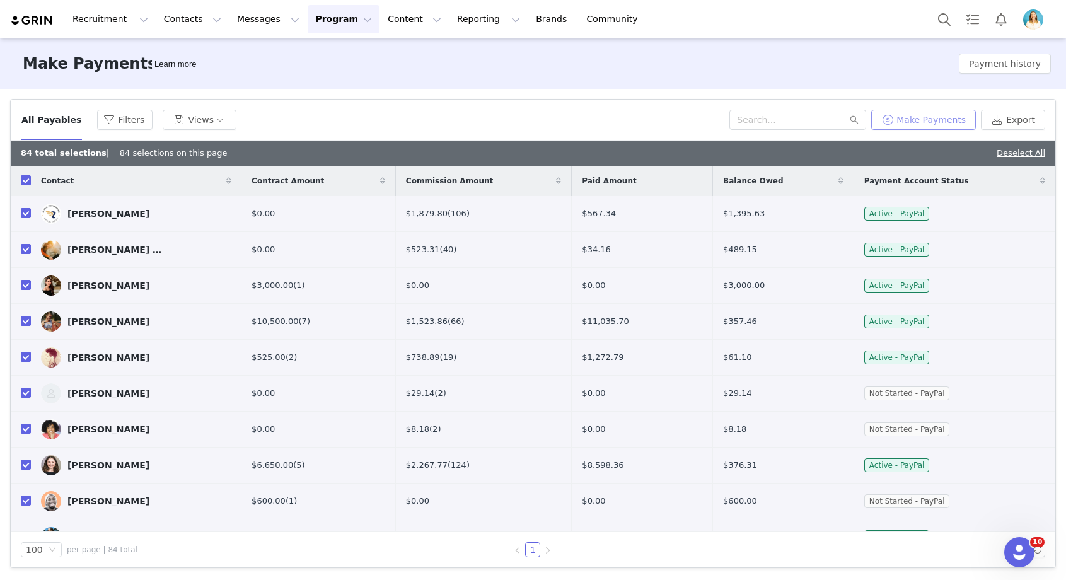
click at [939, 117] on button "Make Payments" at bounding box center [923, 120] width 105 height 20
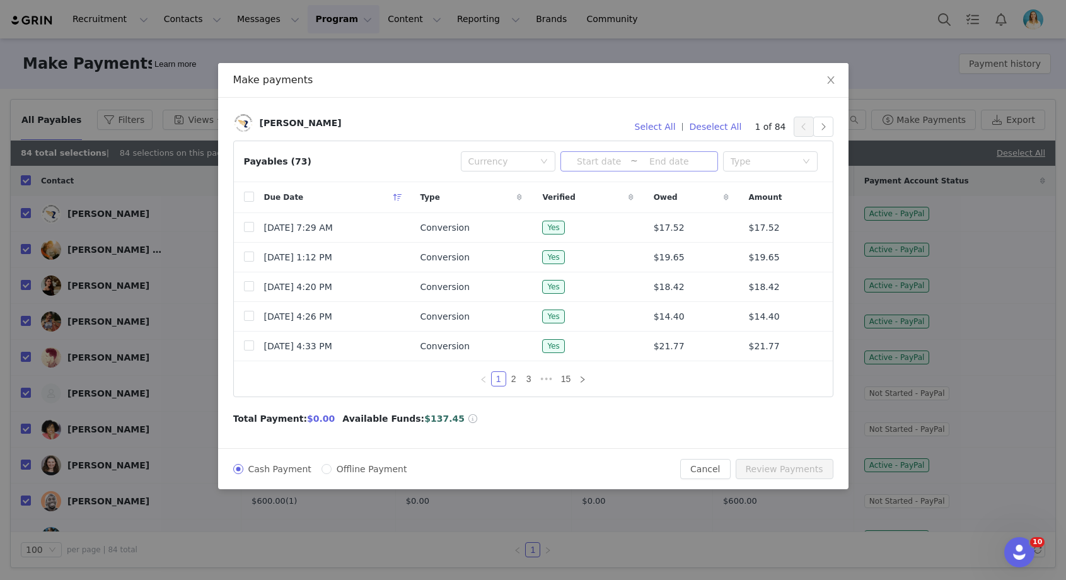
click at [608, 161] on input at bounding box center [599, 161] width 62 height 14
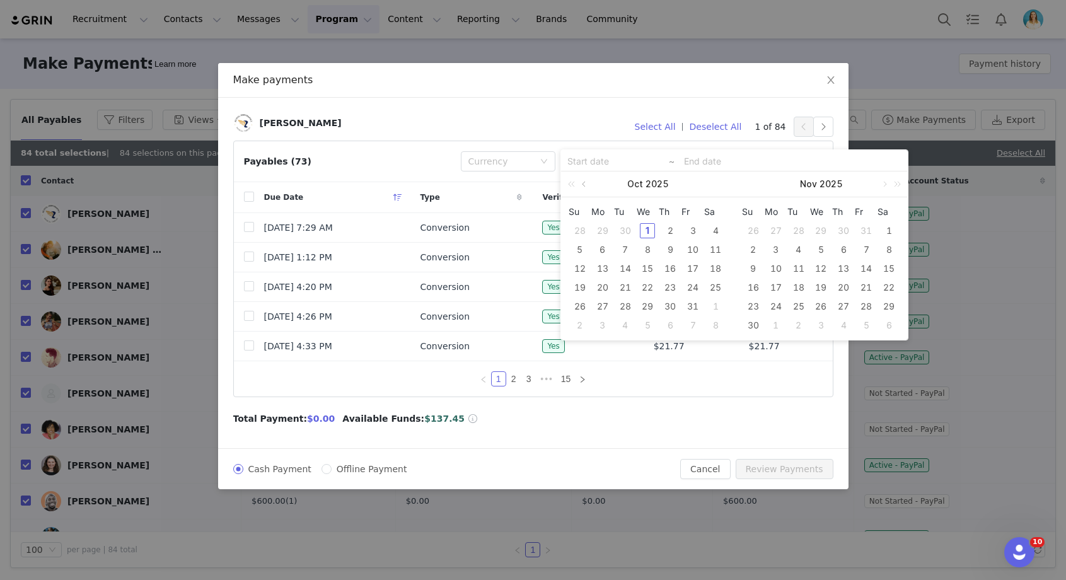
click at [584, 185] on link at bounding box center [584, 183] width 11 height 25
drag, startPoint x: 577, startPoint y: 284, endPoint x: 613, endPoint y: 294, distance: 37.2
click at [578, 285] on div "21" at bounding box center [579, 287] width 15 height 15
type input "[DATE]"
click at [624, 303] on div "30" at bounding box center [625, 306] width 15 height 15
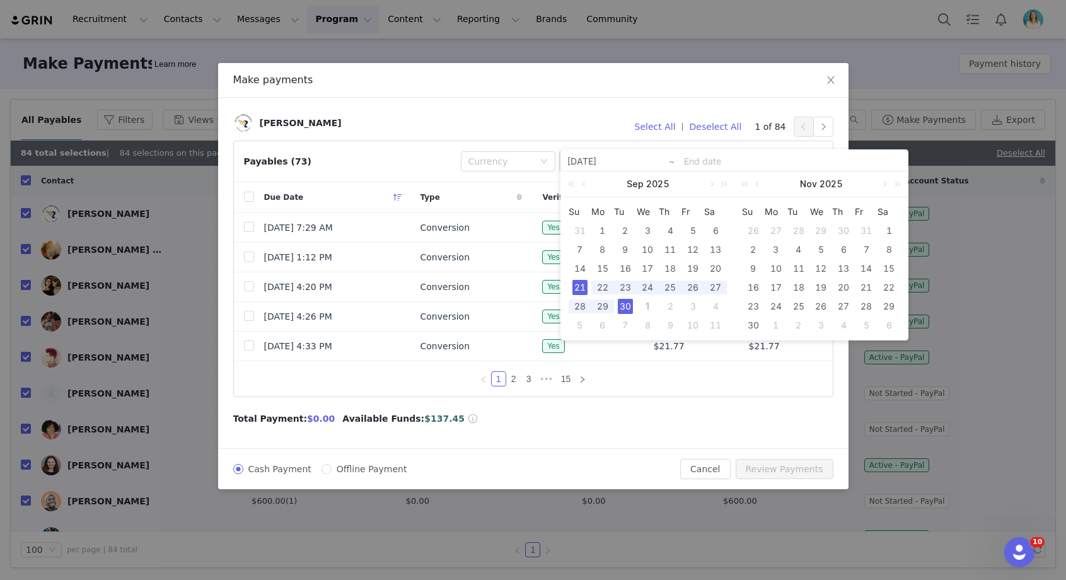
type input "[DATE]"
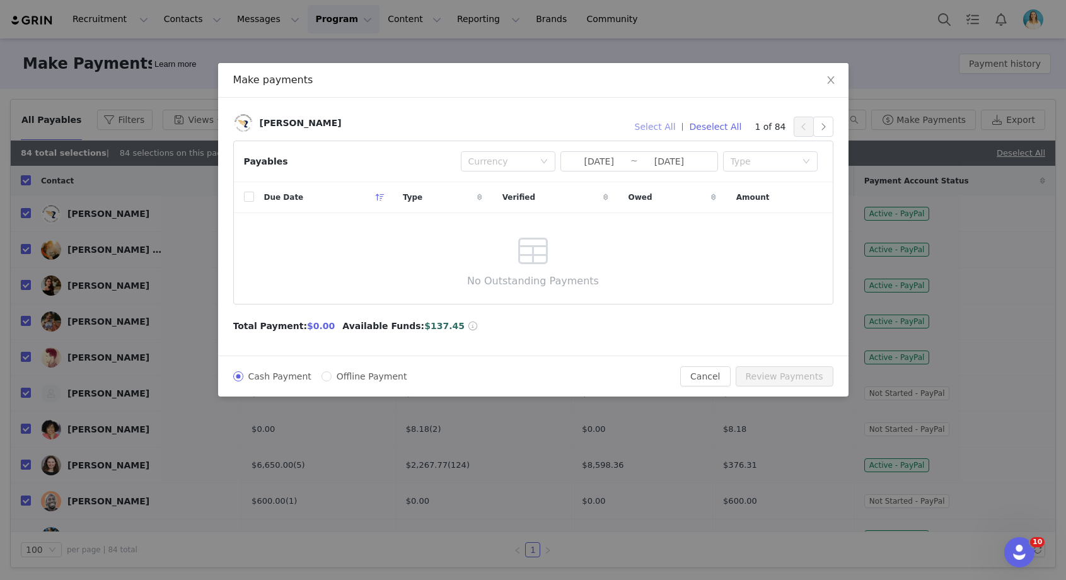
click at [666, 127] on button "Select All" at bounding box center [655, 127] width 52 height 20
drag, startPoint x: 323, startPoint y: 378, endPoint x: 342, endPoint y: 374, distance: 18.7
click at [323, 378] on input "Offline Payment" at bounding box center [327, 376] width 10 height 10
radio input "true"
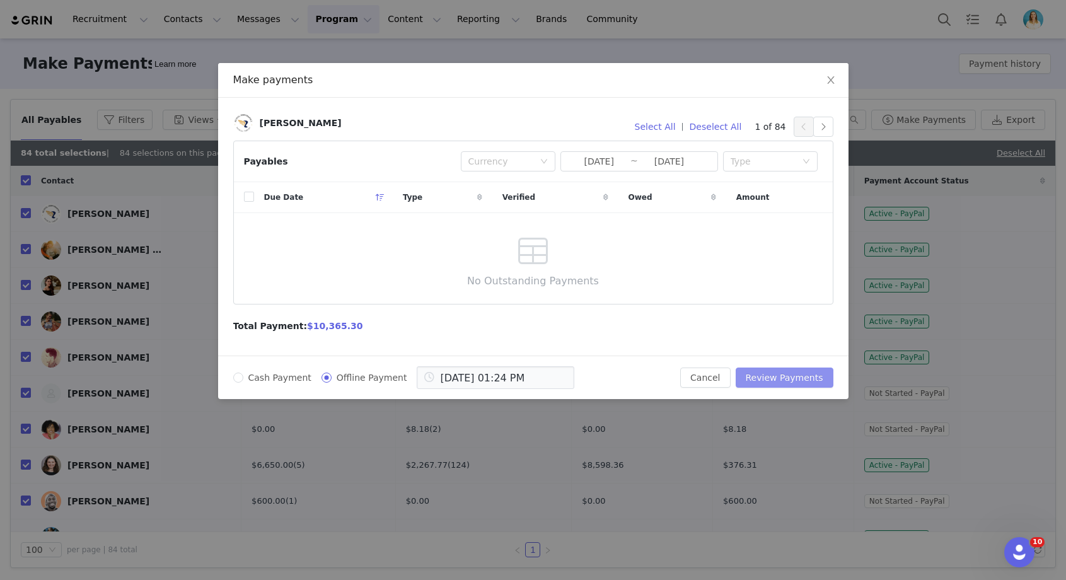
click at [787, 379] on button "Review Payments" at bounding box center [785, 378] width 98 height 20
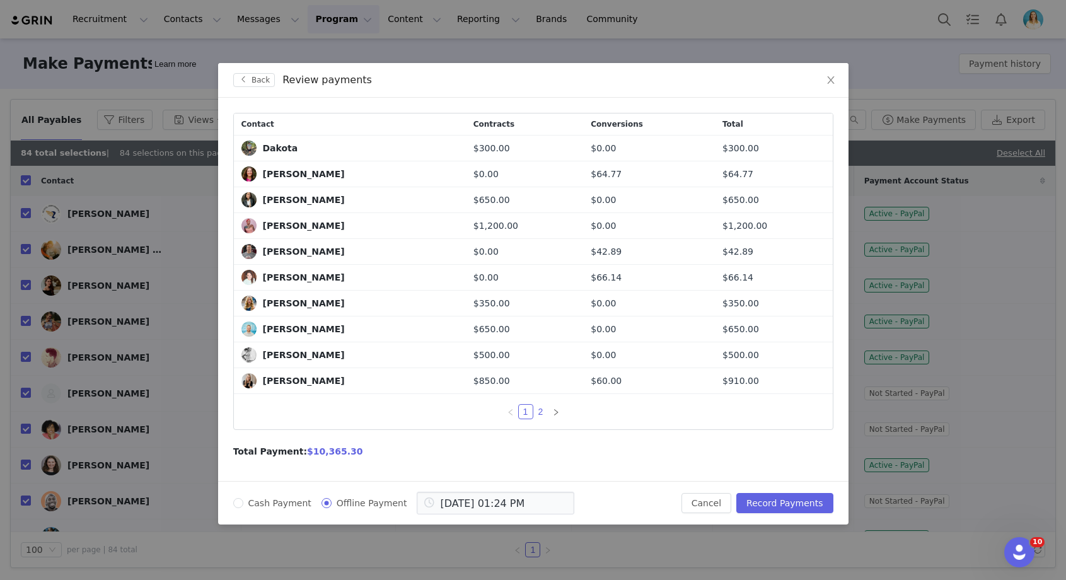
click at [539, 412] on link "2" at bounding box center [541, 412] width 14 height 14
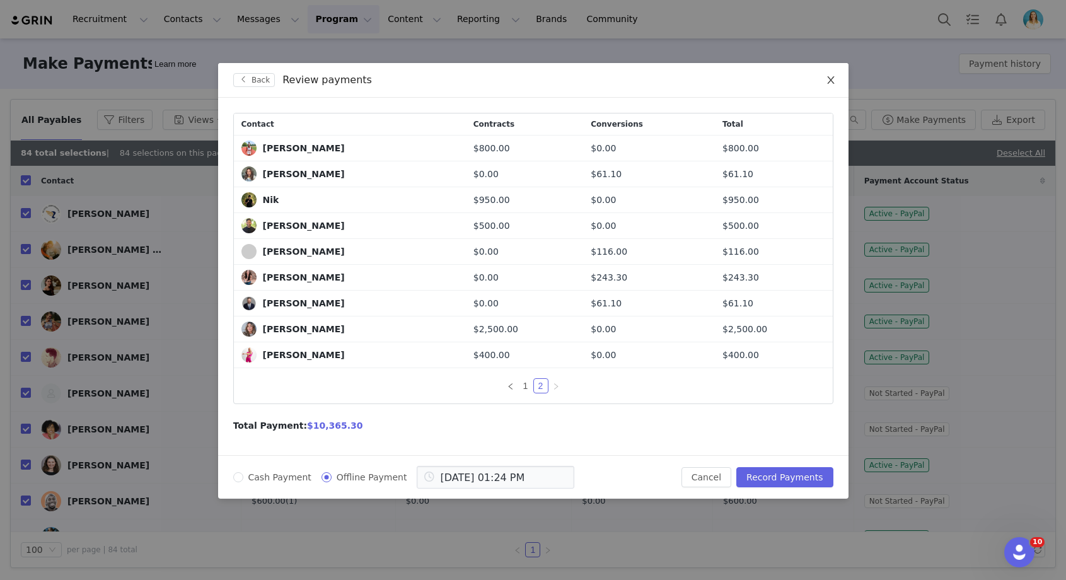
click at [832, 83] on icon "icon: close" at bounding box center [830, 80] width 7 height 8
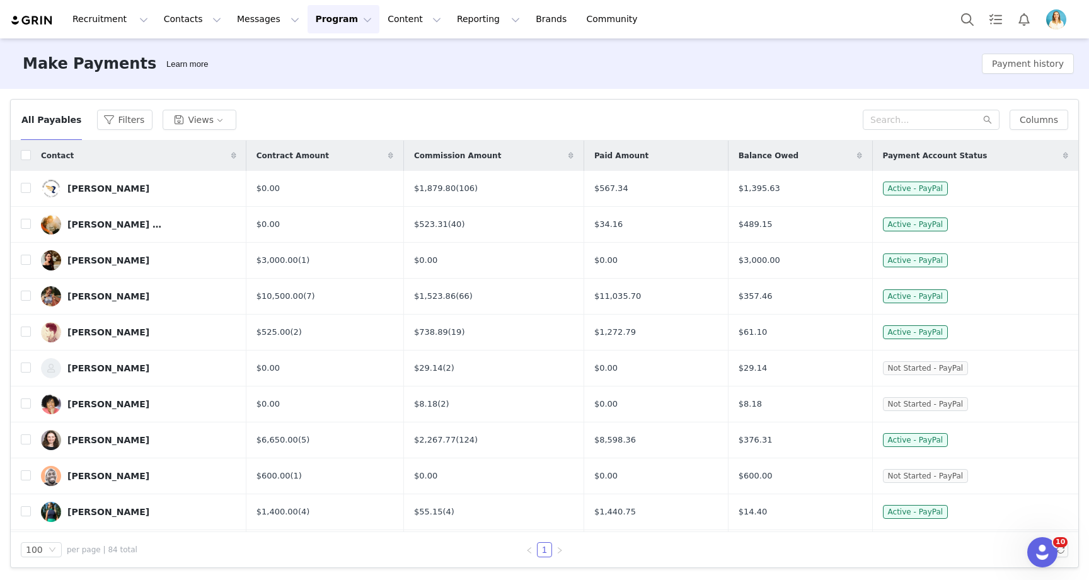
click at [19, 158] on th at bounding box center [21, 156] width 20 height 30
click at [24, 157] on input "checkbox" at bounding box center [26, 155] width 10 height 10
checkbox input "true"
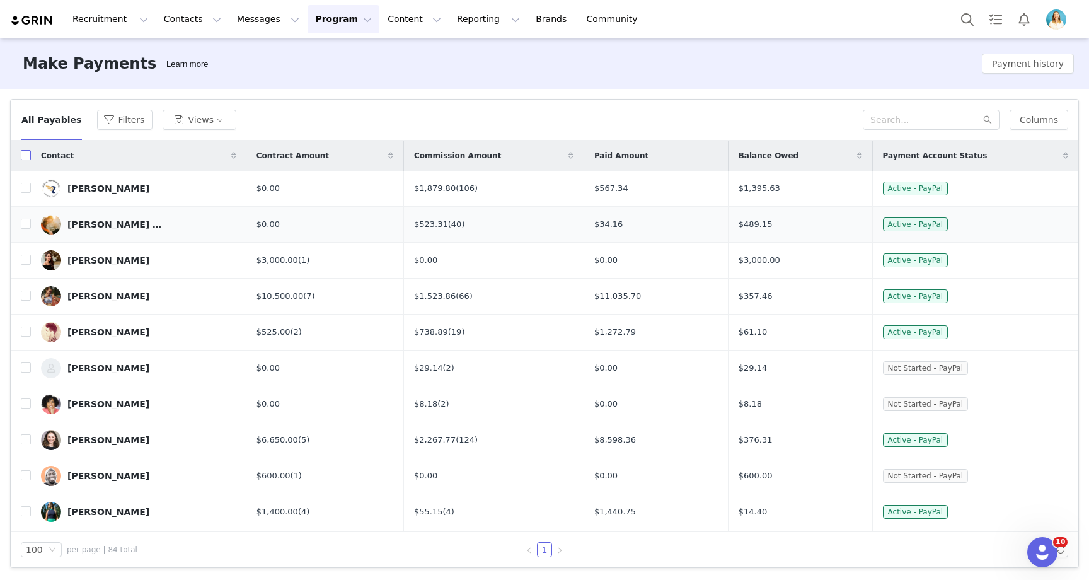
checkbox input "true"
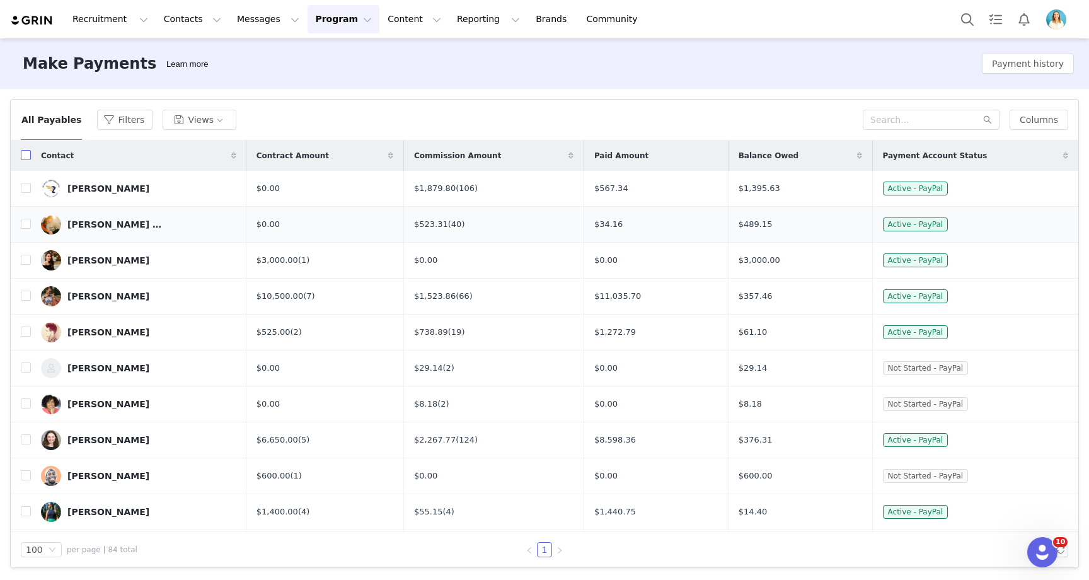
checkbox input "true"
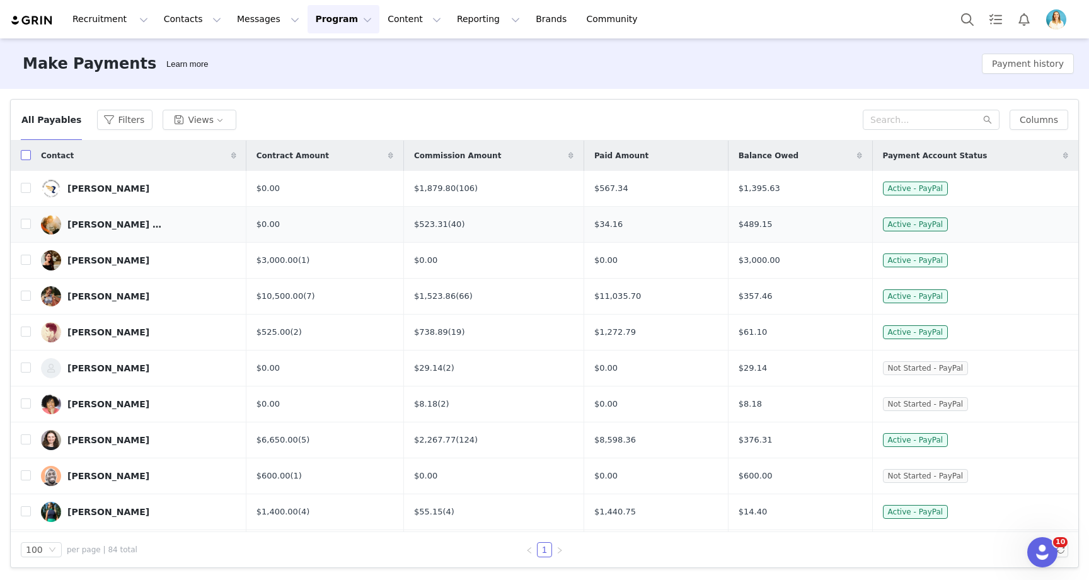
checkbox input "true"
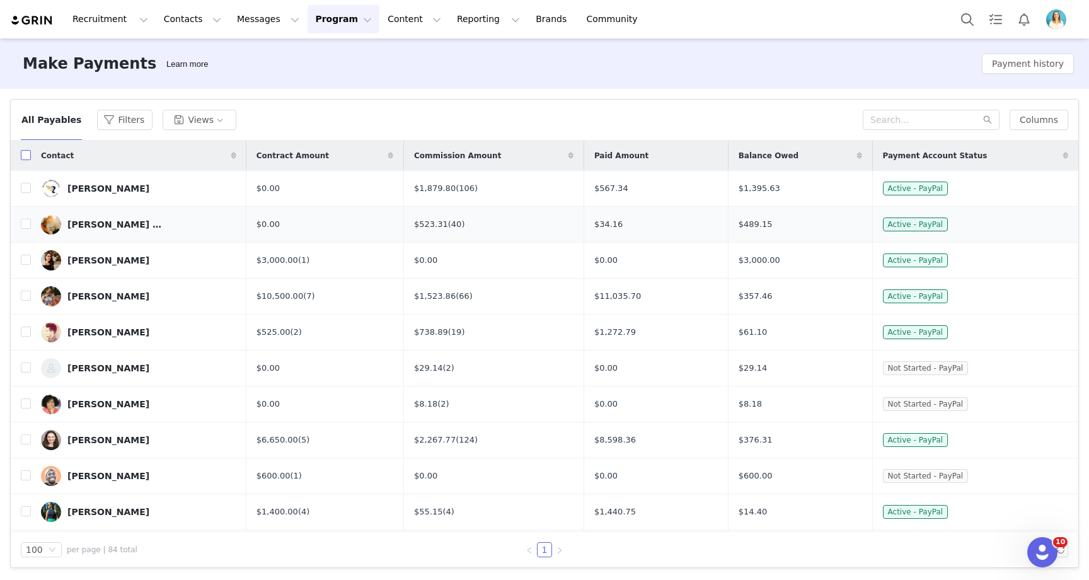
checkbox input "true"
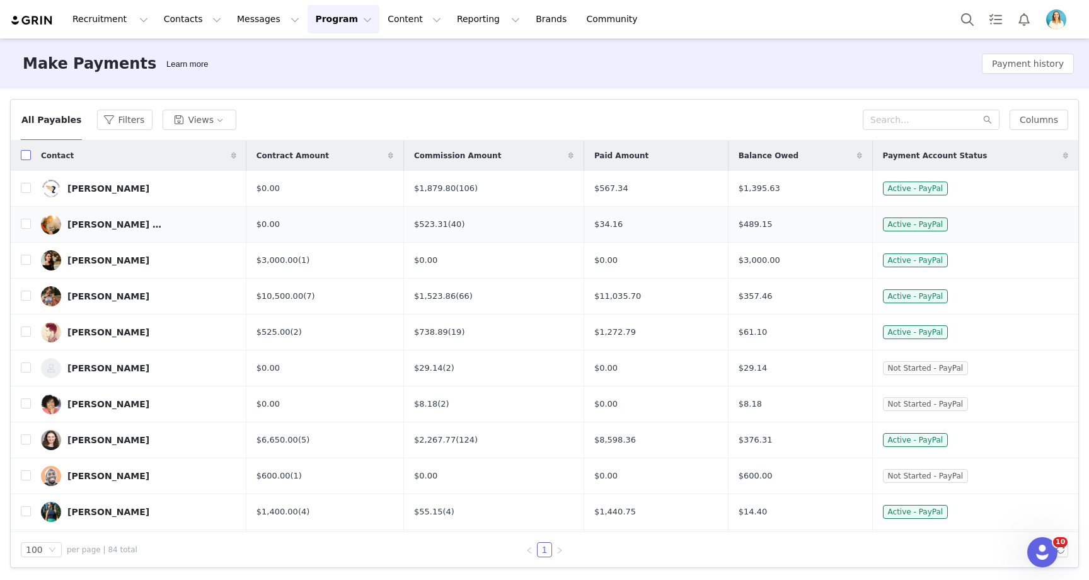
checkbox input "true"
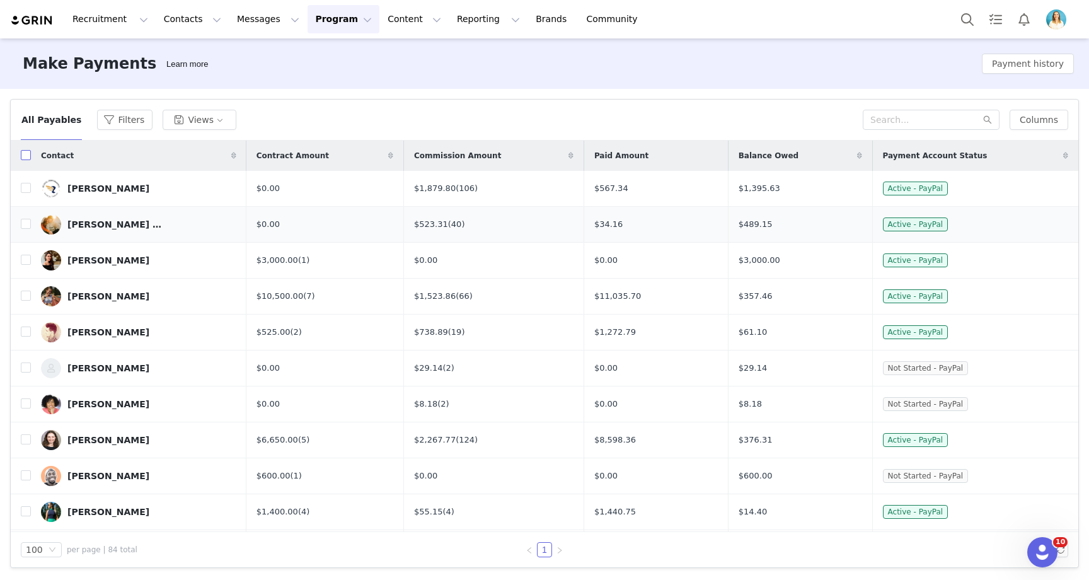
checkbox input "true"
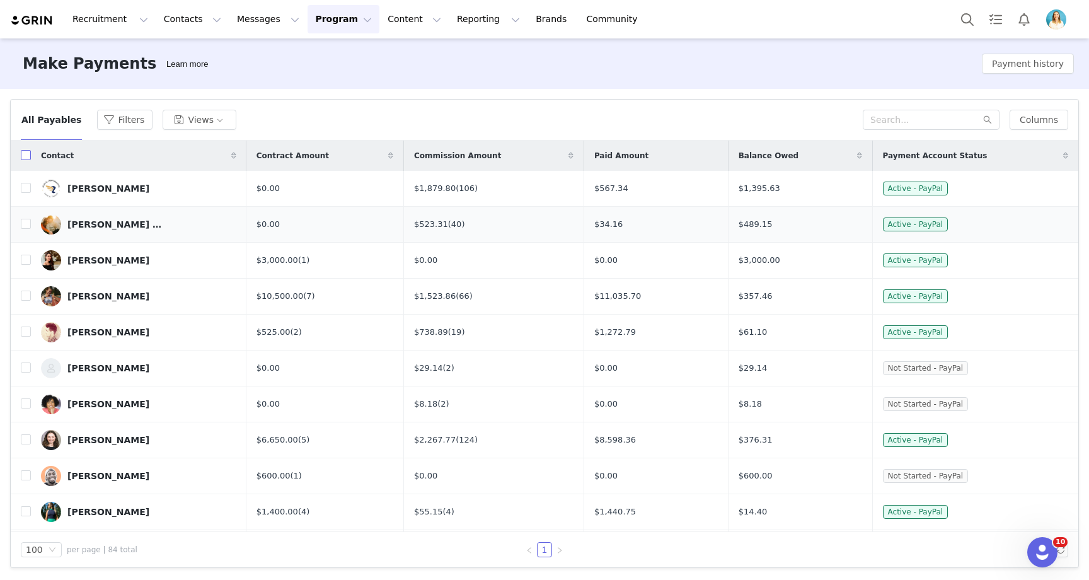
checkbox input "true"
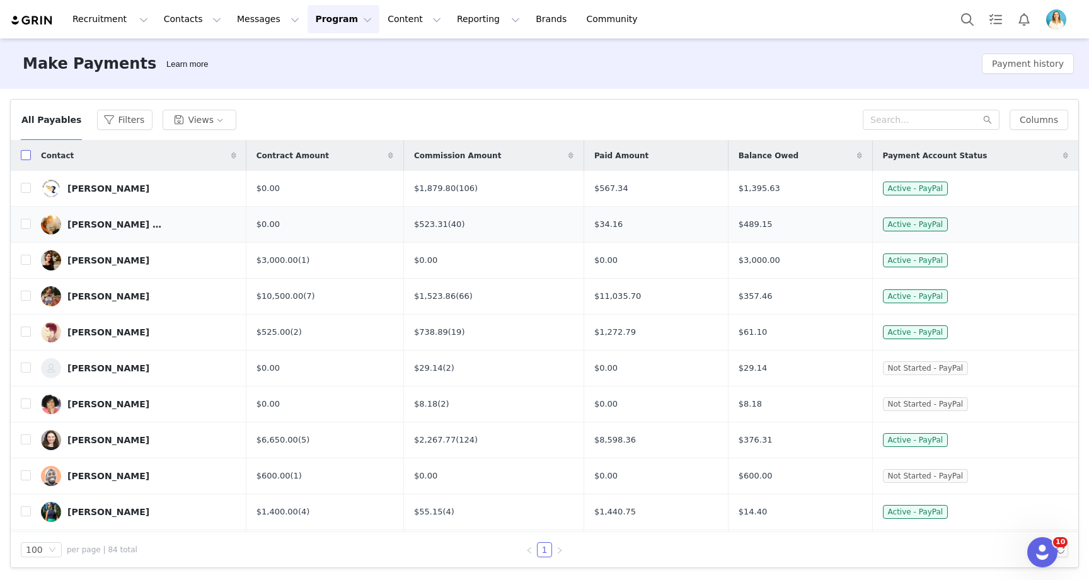
checkbox input "true"
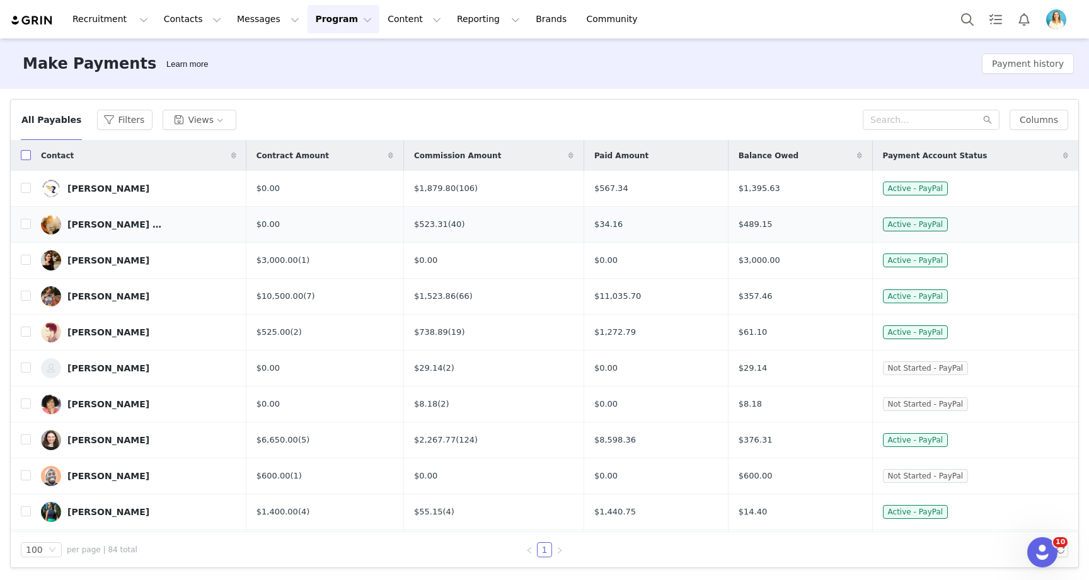
checkbox input "true"
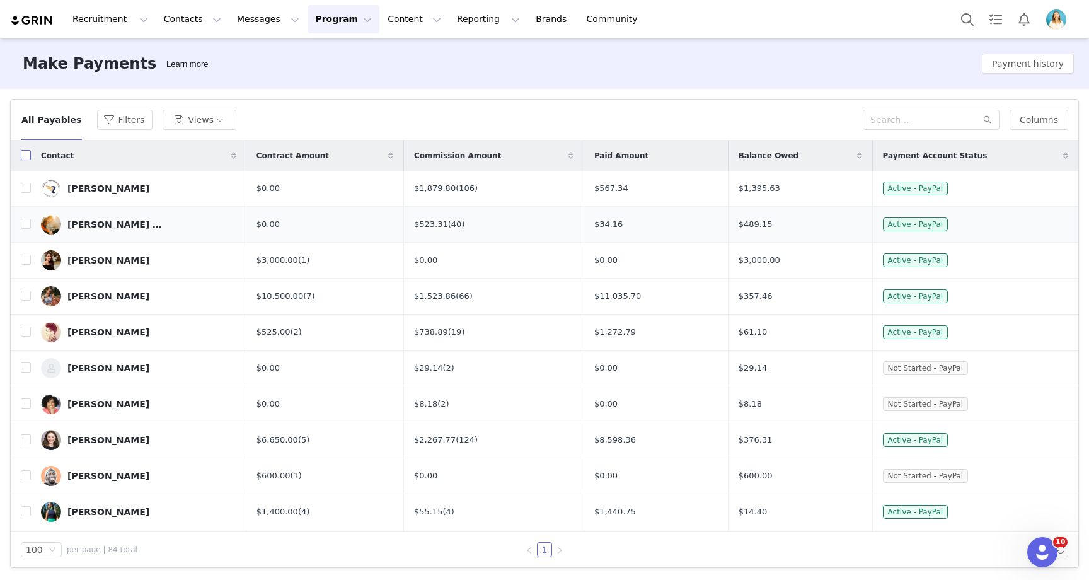
checkbox input "true"
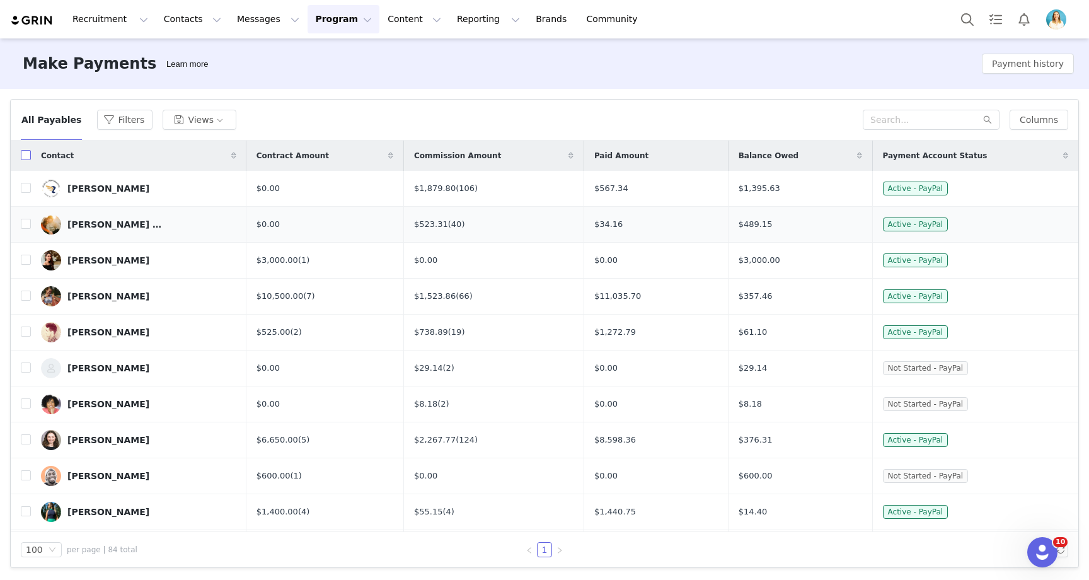
checkbox input "true"
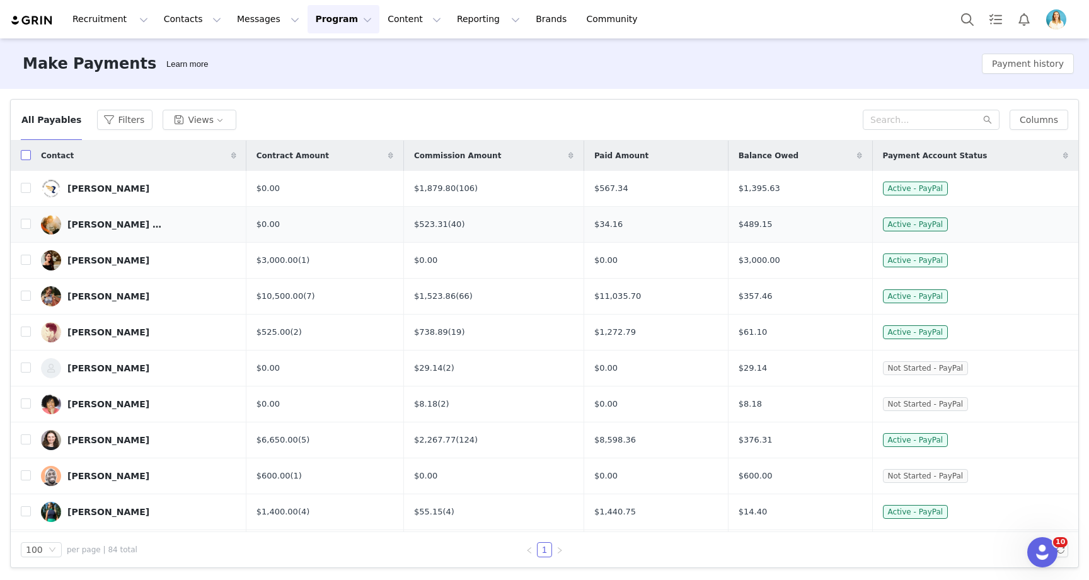
checkbox input "true"
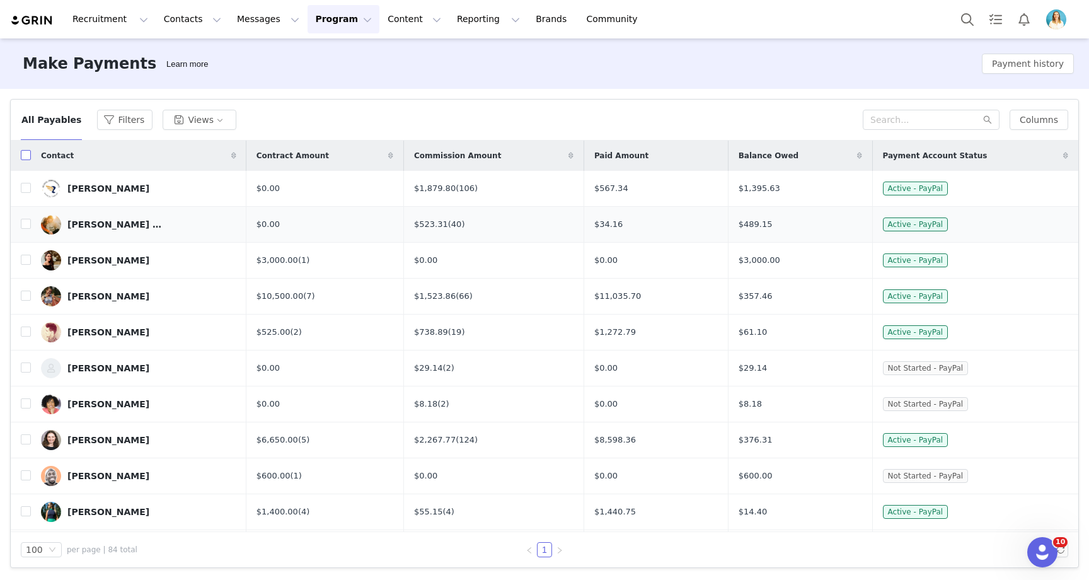
checkbox input "true"
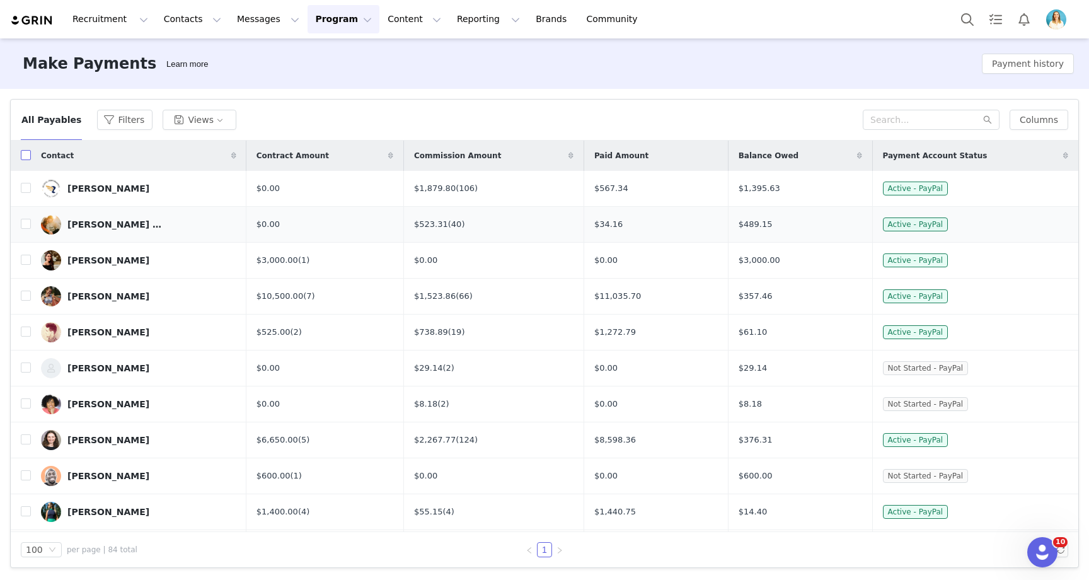
checkbox input "true"
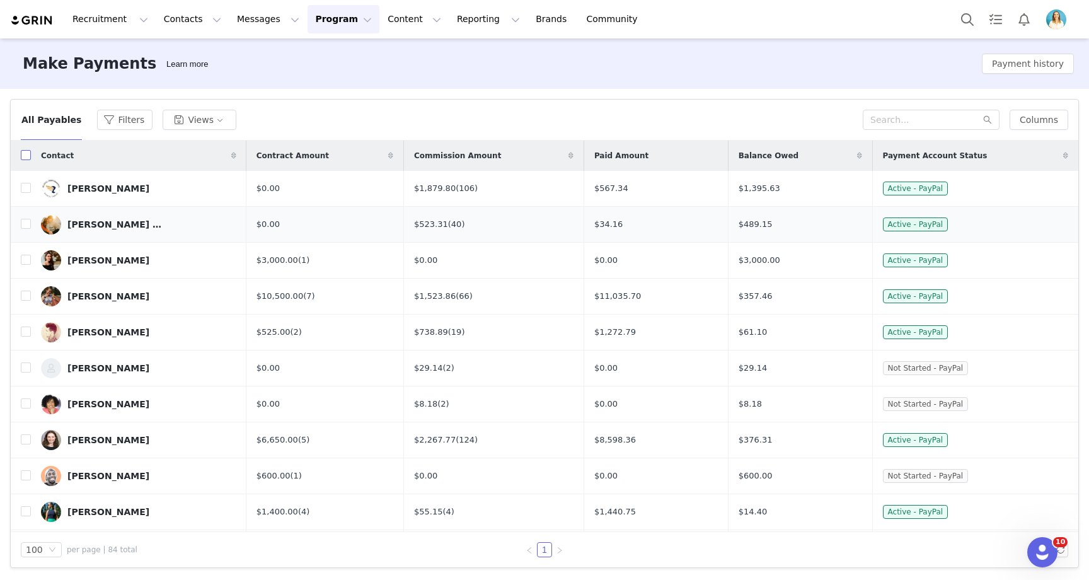
checkbox input "true"
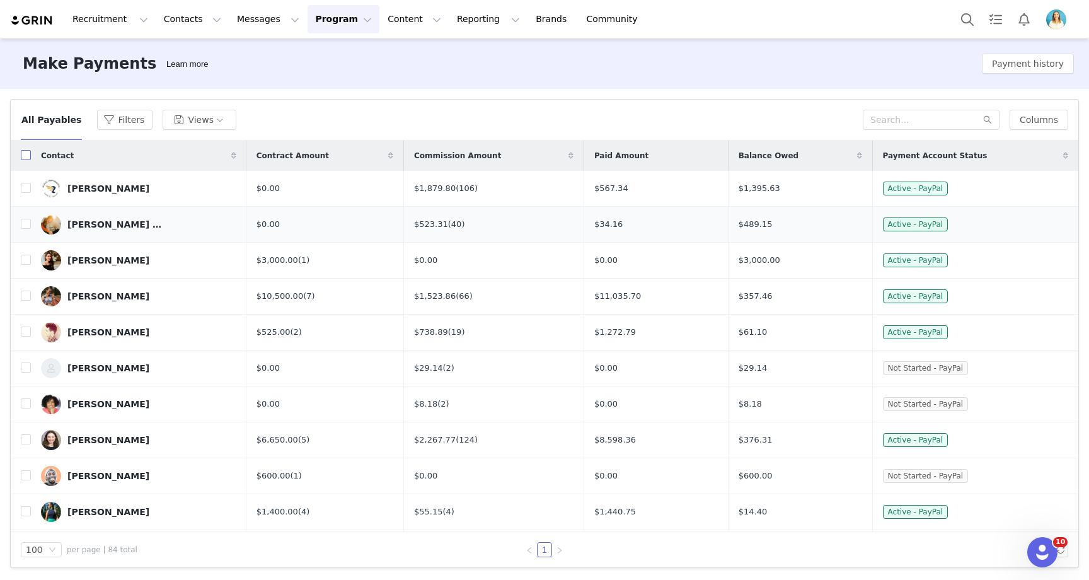
checkbox input "true"
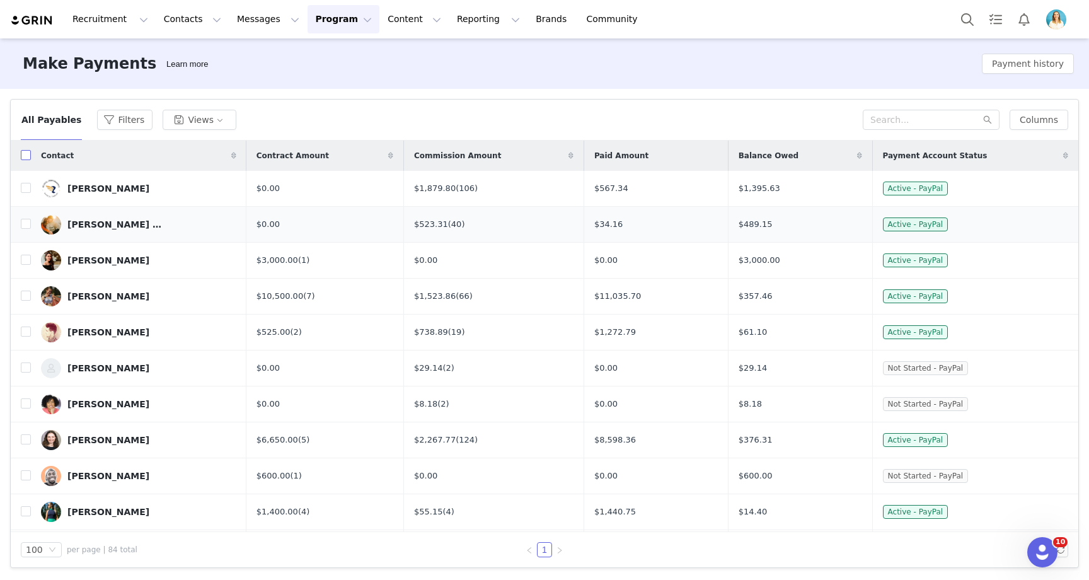
checkbox input "true"
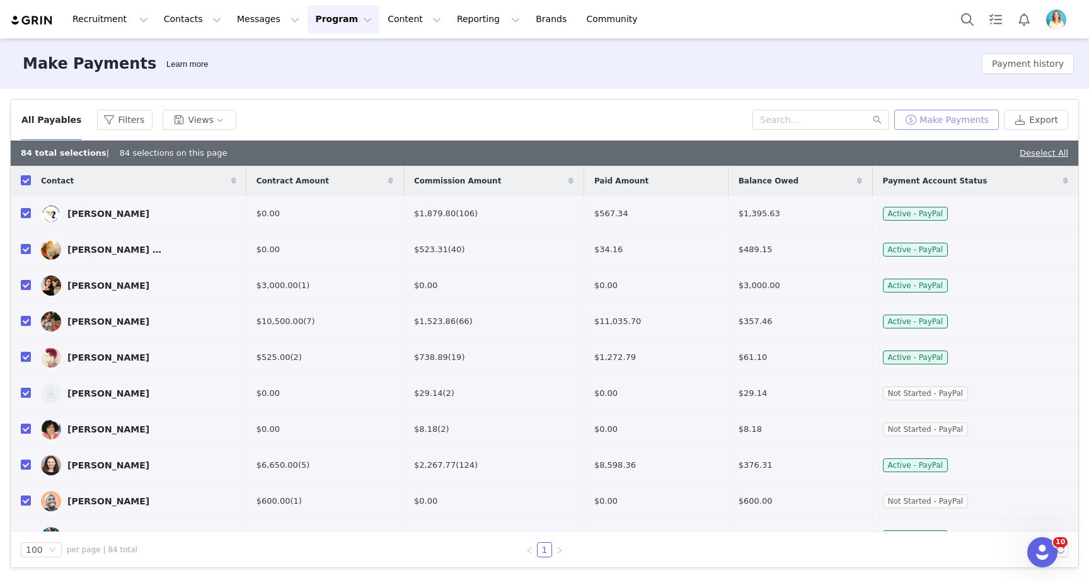
click at [958, 114] on button "Make Payments" at bounding box center [947, 120] width 105 height 20
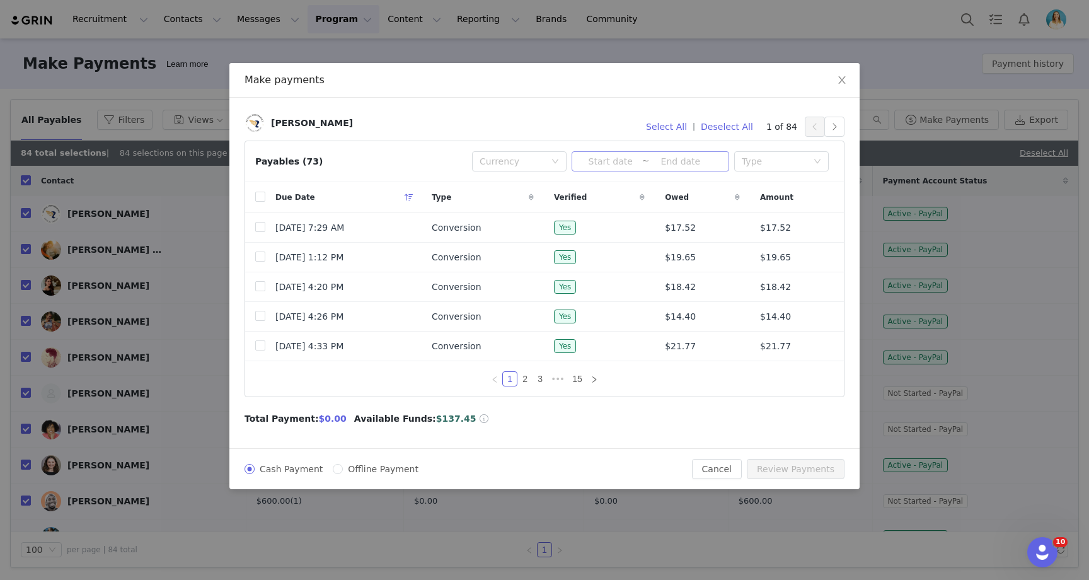
click at [595, 159] on input at bounding box center [610, 161] width 62 height 14
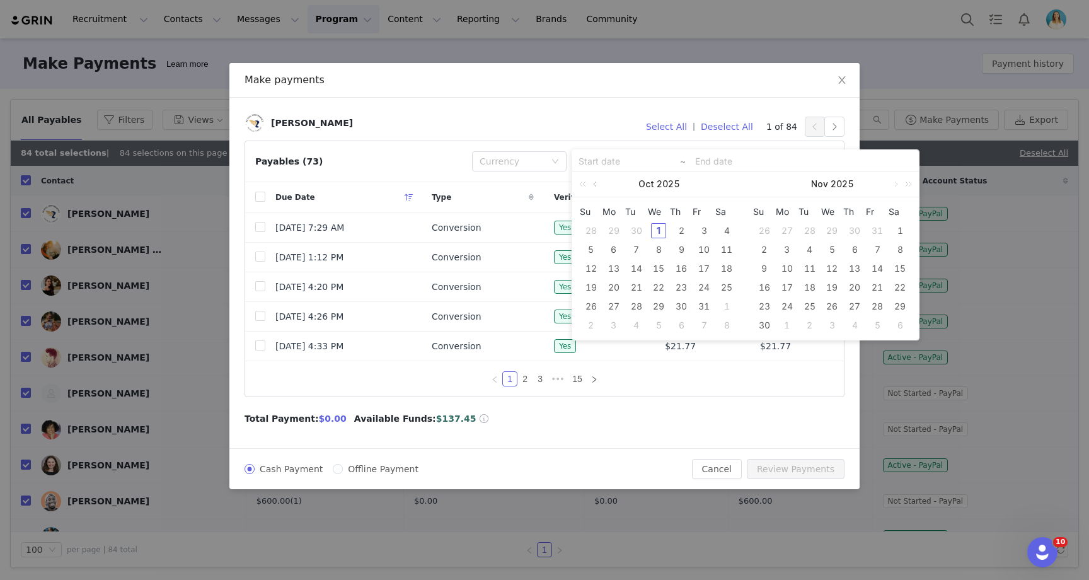
click at [598, 185] on link at bounding box center [596, 183] width 11 height 25
drag, startPoint x: 588, startPoint y: 285, endPoint x: 631, endPoint y: 304, distance: 46.9
click at [589, 285] on div "21" at bounding box center [591, 287] width 15 height 15
type input "[DATE]"
click at [641, 306] on div "30" at bounding box center [636, 306] width 15 height 15
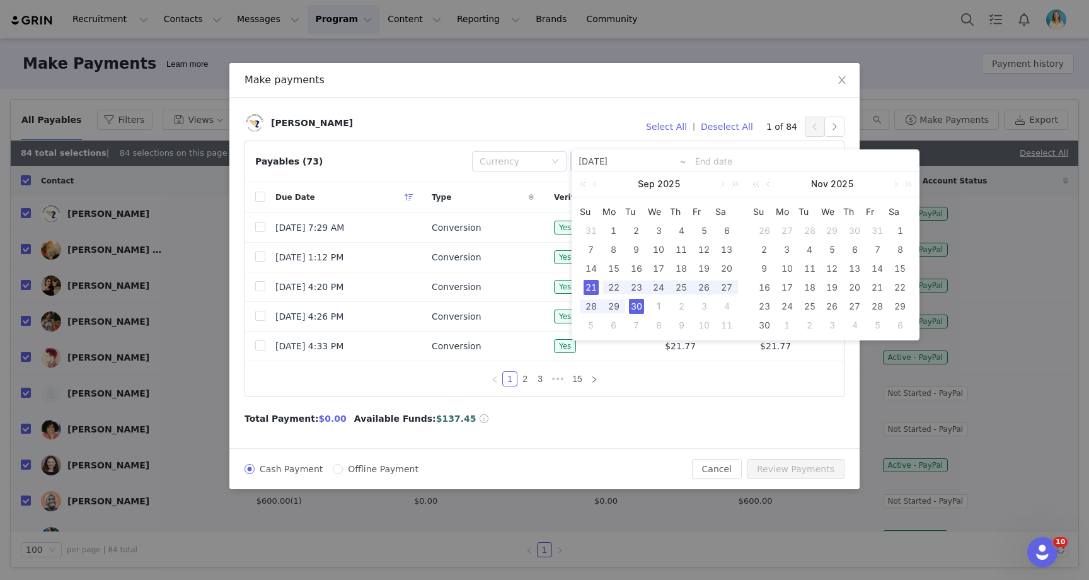
type input "[DATE]"
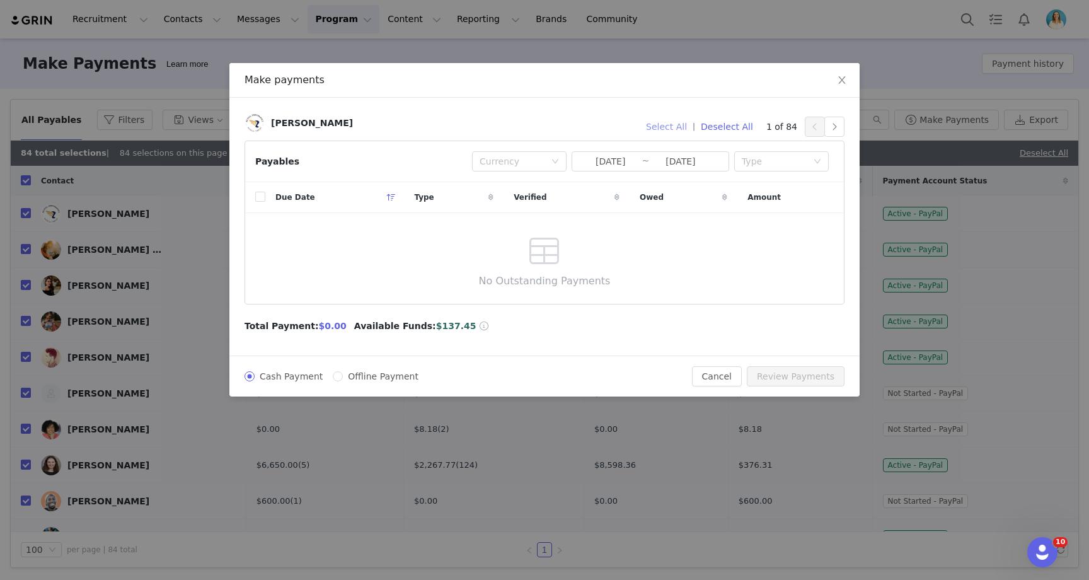
click at [677, 128] on button "Select All" at bounding box center [667, 127] width 52 height 20
click at [338, 376] on input "Offline Payment" at bounding box center [338, 376] width 10 height 10
radio input "true"
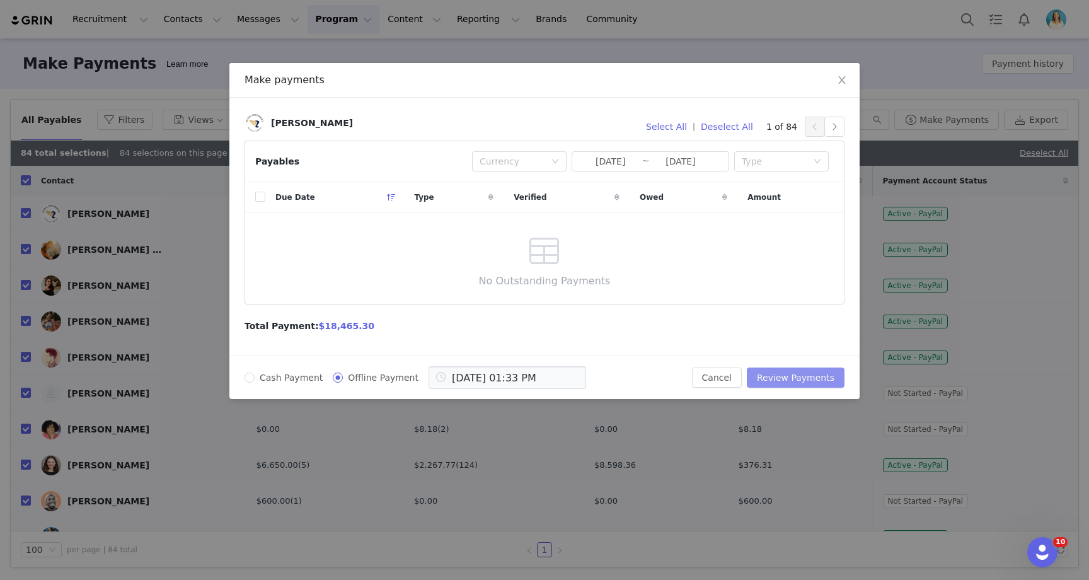
click at [794, 376] on button "Review Payments" at bounding box center [796, 378] width 98 height 20
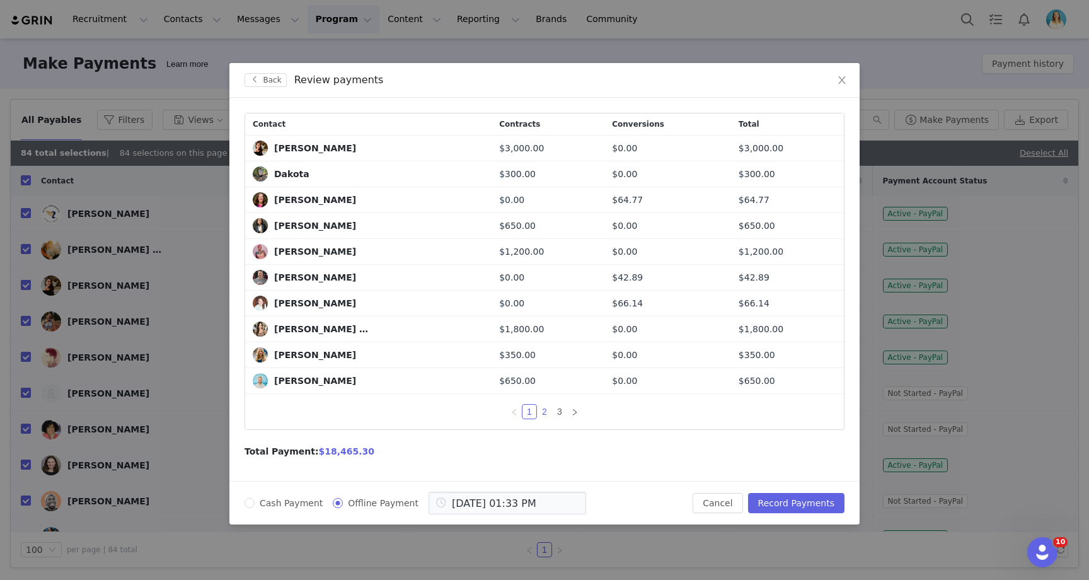
click at [543, 410] on link "2" at bounding box center [545, 412] width 14 height 14
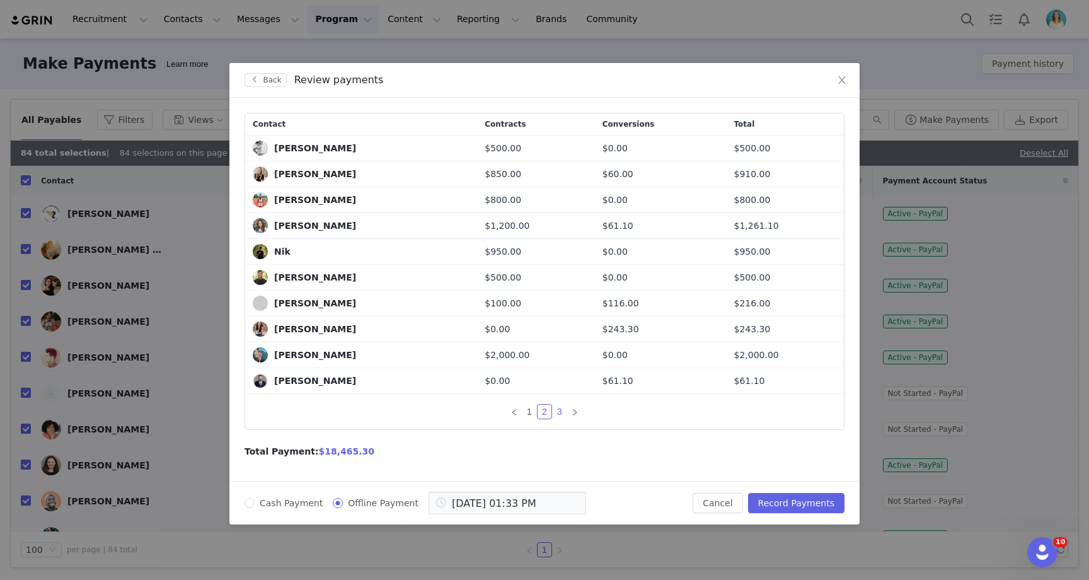
click at [561, 413] on link "3" at bounding box center [560, 412] width 14 height 14
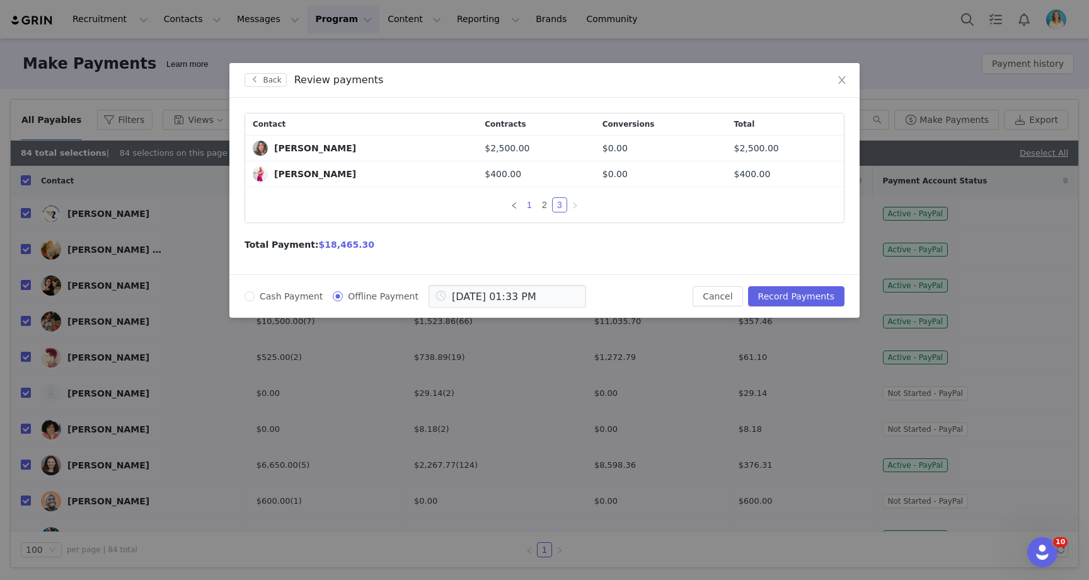
click at [531, 204] on link "1" at bounding box center [530, 205] width 14 height 14
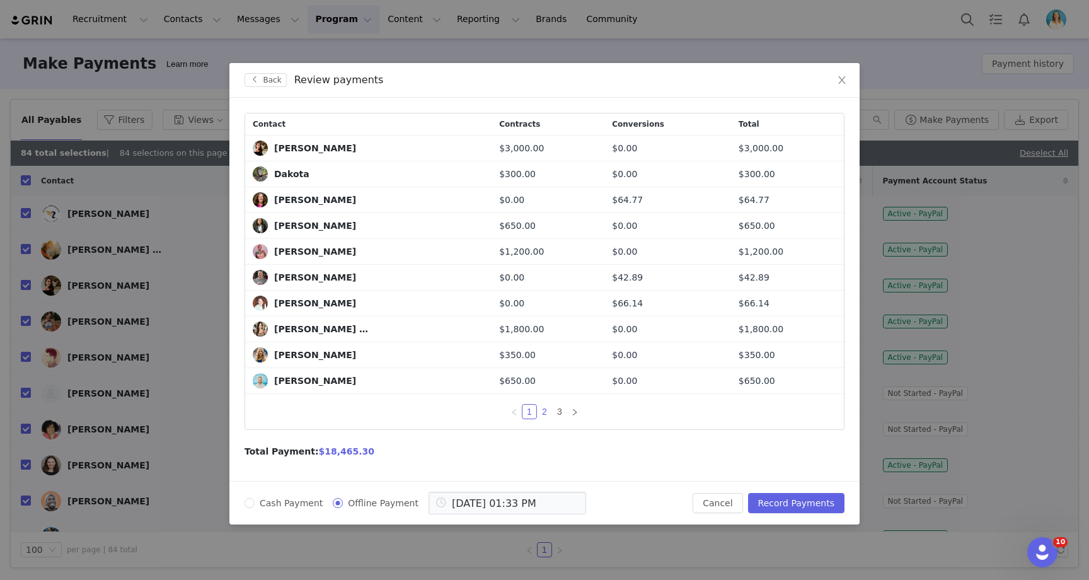
click at [543, 410] on link "2" at bounding box center [545, 412] width 14 height 14
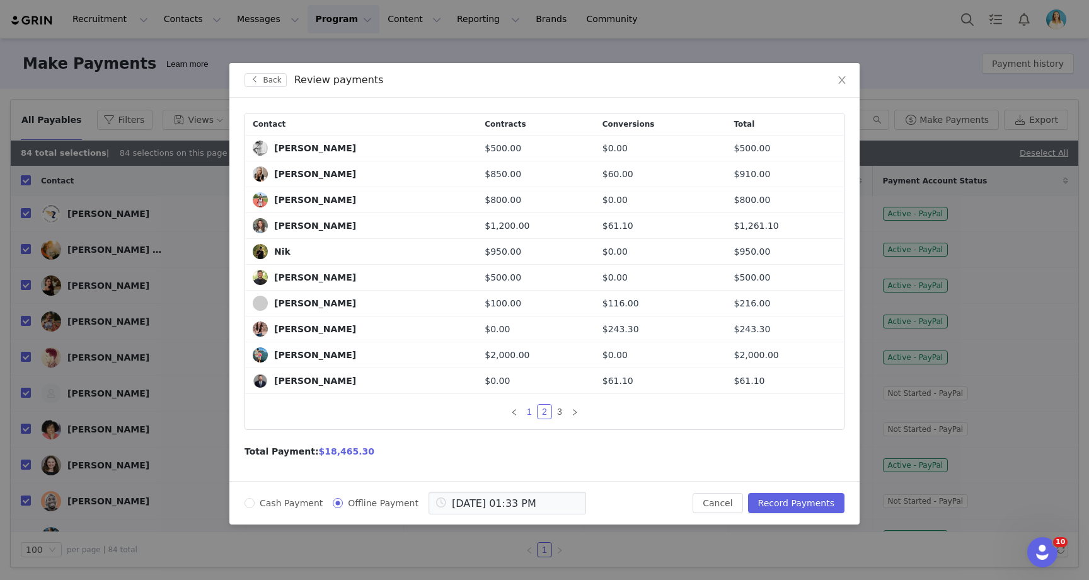
click at [528, 413] on link "1" at bounding box center [530, 412] width 14 height 14
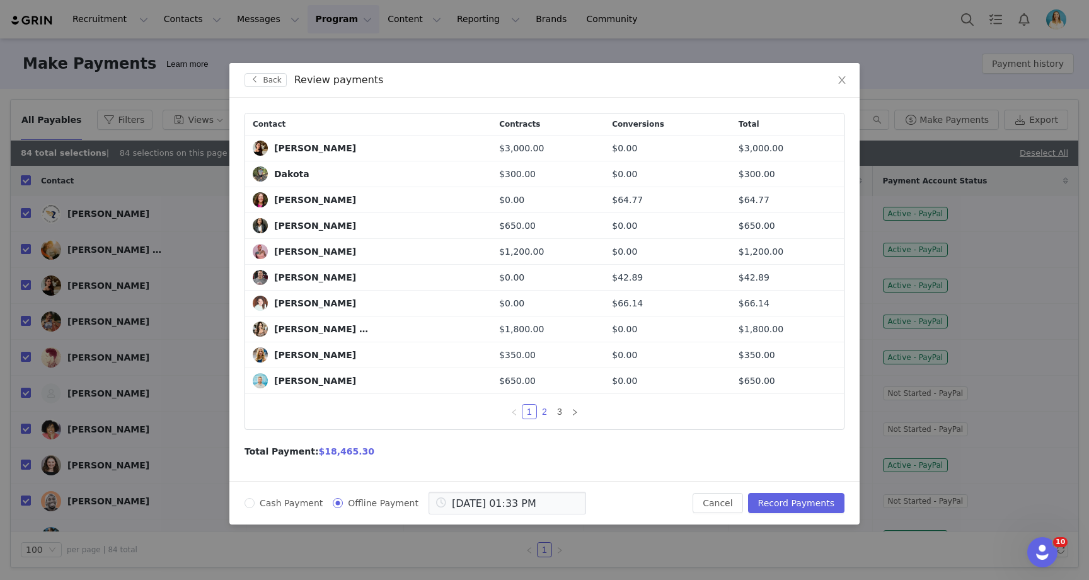
click at [544, 410] on link "2" at bounding box center [545, 412] width 14 height 14
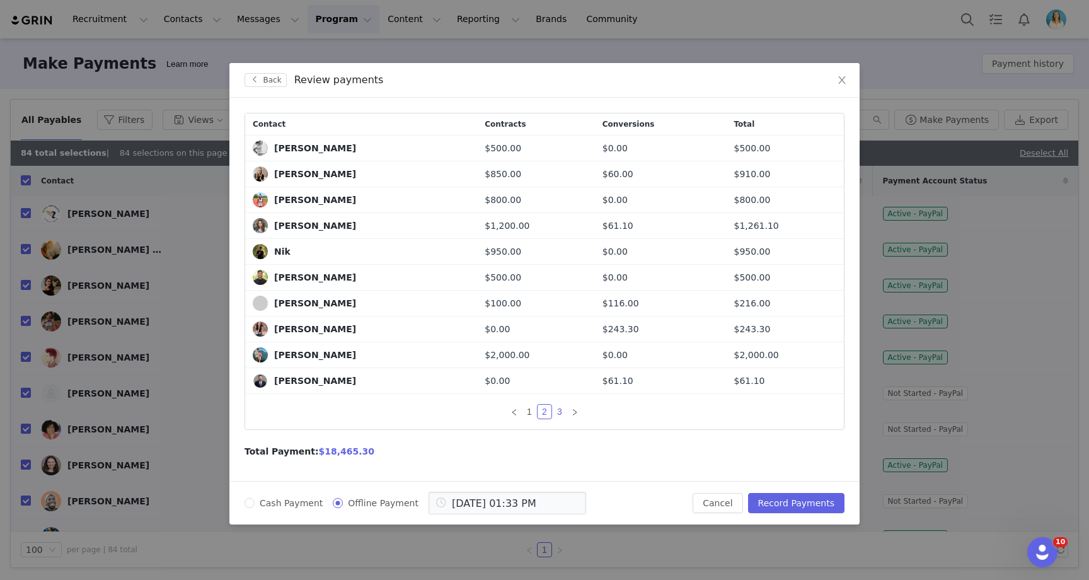
click at [560, 412] on link "3" at bounding box center [560, 412] width 14 height 14
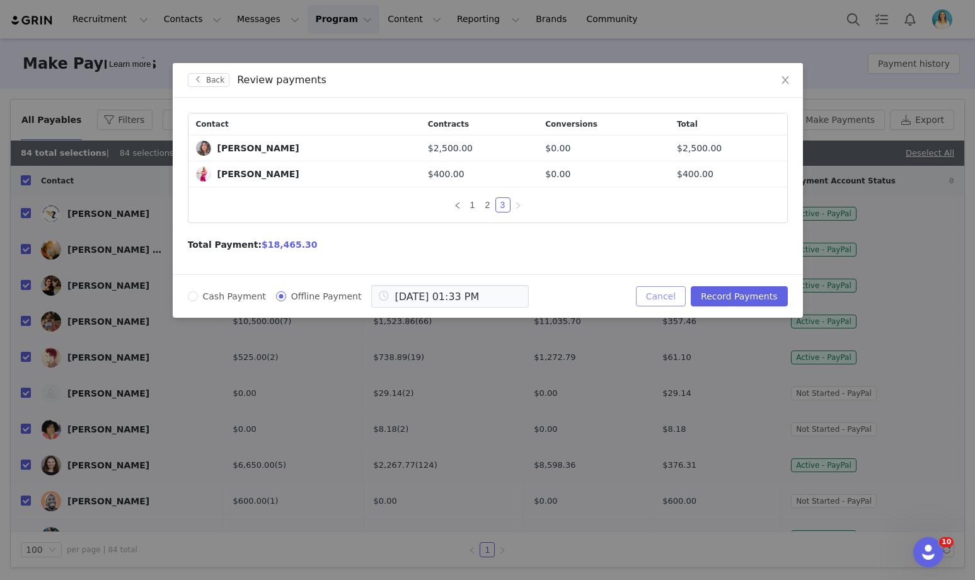
drag, startPoint x: 660, startPoint y: 295, endPoint x: 656, endPoint y: 302, distance: 7.9
click at [660, 295] on button "Cancel" at bounding box center [661, 296] width 50 height 20
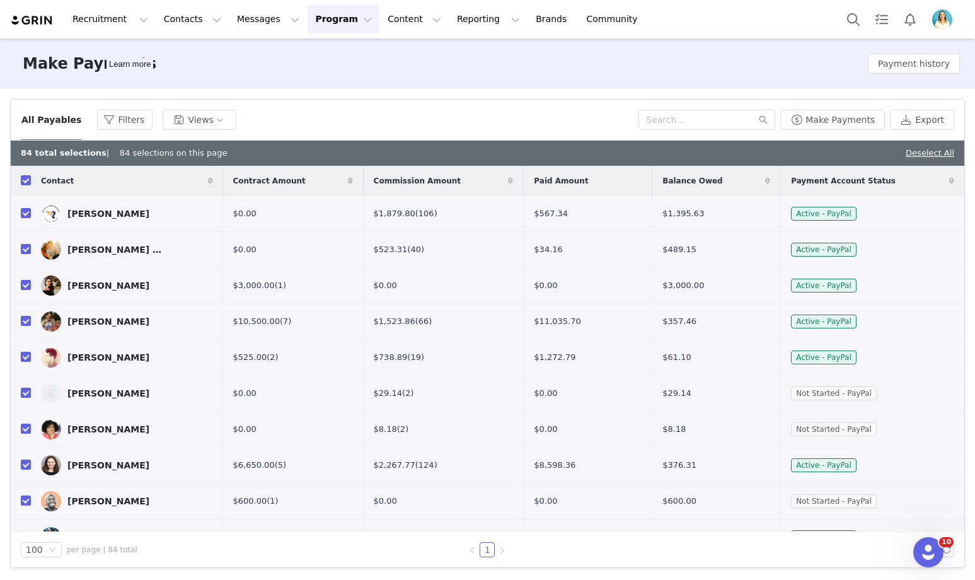
click at [659, 295] on td "$3,000.00" at bounding box center [717, 286] width 129 height 36
